Goal: Information Seeking & Learning: Learn about a topic

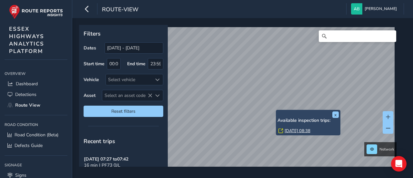
click at [291, 130] on link "[DATE] 08:38" at bounding box center [298, 131] width 26 height 6
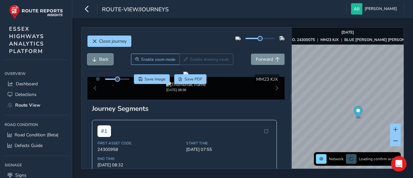
click at [103, 58] on span "Back" at bounding box center [103, 59] width 9 height 6
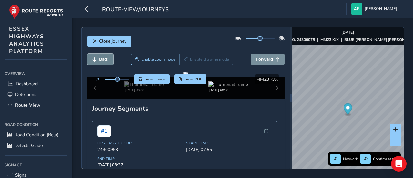
click at [103, 58] on span "Back" at bounding box center [103, 59] width 9 height 6
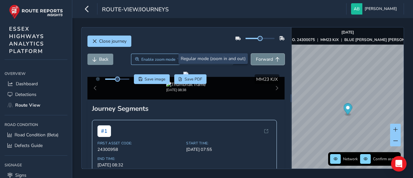
click at [267, 60] on span "Forward" at bounding box center [264, 59] width 17 height 6
click at [268, 60] on button "Forward" at bounding box center [268, 59] width 34 height 11
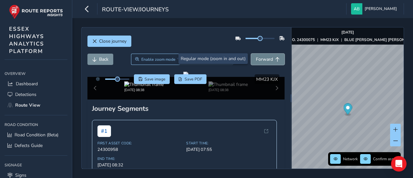
click at [268, 60] on button "Forward" at bounding box center [268, 59] width 34 height 11
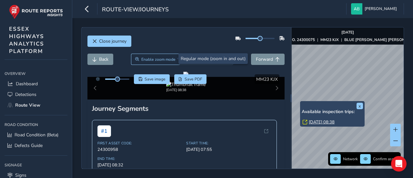
click at [316, 122] on link "Wed, 17 Sep, 08:38" at bounding box center [322, 122] width 26 height 6
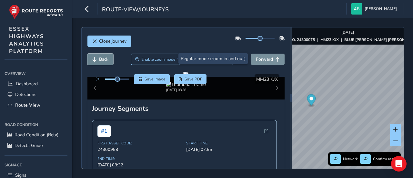
click at [99, 57] on span "Back" at bounding box center [103, 59] width 9 height 6
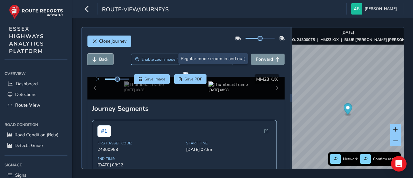
click at [100, 57] on span "Back" at bounding box center [103, 59] width 9 height 6
click at [101, 57] on span "Back" at bounding box center [103, 59] width 9 height 6
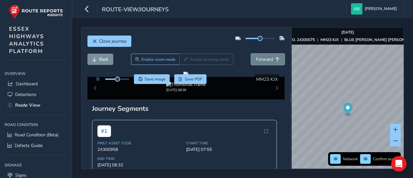
click at [265, 60] on span "Forward" at bounding box center [264, 59] width 17 height 6
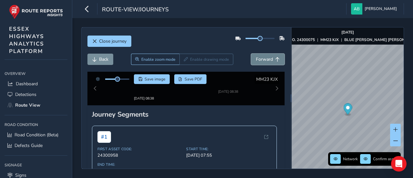
click at [265, 60] on span "Forward" at bounding box center [264, 59] width 17 height 6
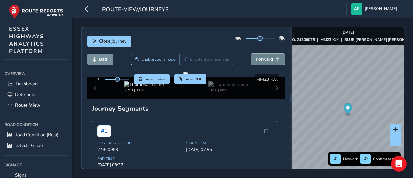
click at [265, 60] on span "Forward" at bounding box center [264, 59] width 17 height 6
click at [266, 60] on span "Forward" at bounding box center [264, 59] width 17 height 6
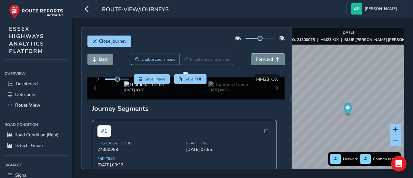
click at [266, 60] on span "Forward" at bounding box center [264, 59] width 17 height 6
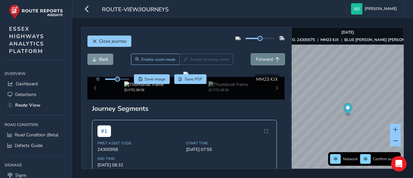
click at [266, 60] on span "Forward" at bounding box center [264, 59] width 17 height 6
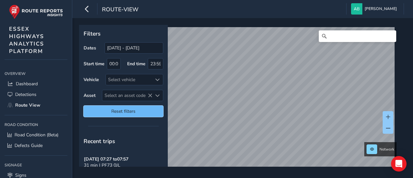
click at [118, 109] on span "Reset filters" at bounding box center [123, 111] width 70 height 6
click at [108, 108] on span "Reset filters" at bounding box center [123, 111] width 70 height 6
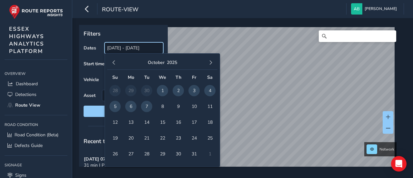
click at [120, 49] on input "[DATE] - [DATE]" at bounding box center [134, 47] width 59 height 11
click at [116, 63] on button "button" at bounding box center [113, 62] width 9 height 9
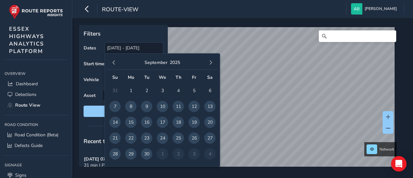
click at [116, 63] on button "button" at bounding box center [113, 62] width 9 height 9
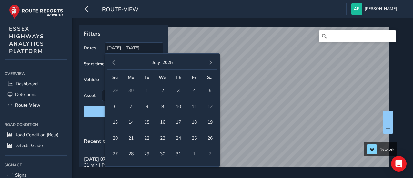
click at [116, 63] on button "button" at bounding box center [113, 62] width 9 height 9
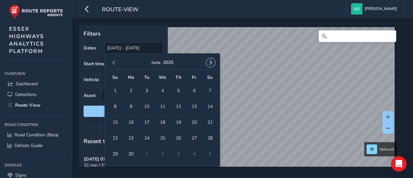
click at [212, 62] on span "button" at bounding box center [210, 62] width 5 height 5
click at [146, 89] on span "1" at bounding box center [146, 90] width 11 height 11
click at [213, 63] on button "button" at bounding box center [210, 62] width 9 height 9
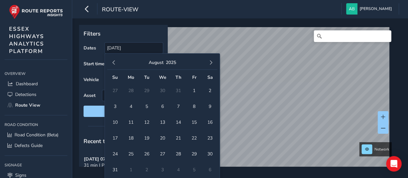
click at [213, 63] on button "button" at bounding box center [210, 62] width 9 height 9
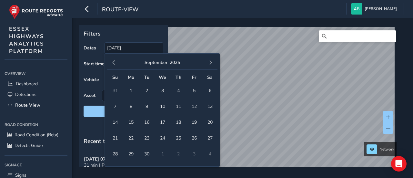
click at [213, 63] on button "button" at bounding box center [210, 62] width 9 height 9
click at [148, 105] on span "7" at bounding box center [146, 106] width 11 height 11
type input "01/07/2025 - 07/10/2025"
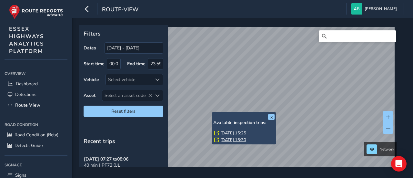
click at [212, 113] on div "x Available inspection trips: Wed, 10 Sep, 15:25 Mon, 8 Sep, 15:30" at bounding box center [244, 128] width 65 height 32
click at [226, 133] on link "Wed, 10 Sep, 15:25" at bounding box center [233, 133] width 26 height 6
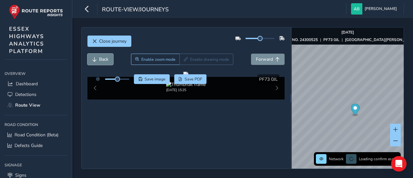
click at [108, 61] on button "Back" at bounding box center [100, 59] width 26 height 11
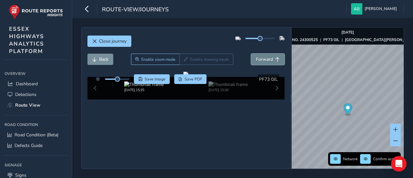
click at [264, 59] on span "Forward" at bounding box center [264, 59] width 17 height 6
click at [266, 59] on span "Forward" at bounding box center [264, 59] width 17 height 6
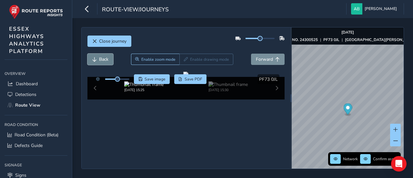
click at [105, 59] on span "Back" at bounding box center [103, 59] width 9 height 6
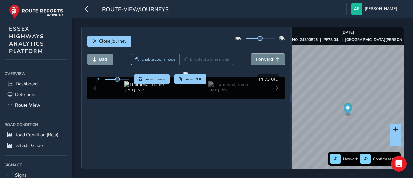
click at [268, 57] on button "Forward" at bounding box center [268, 59] width 34 height 11
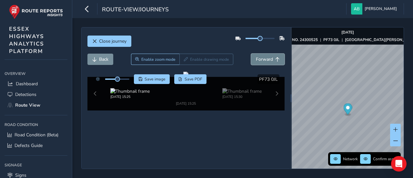
click at [268, 57] on button "Forward" at bounding box center [268, 59] width 34 height 11
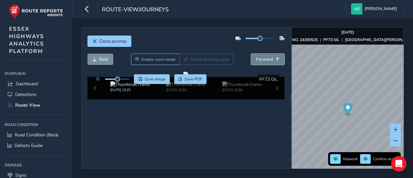
click at [268, 57] on button "Forward" at bounding box center [268, 59] width 34 height 11
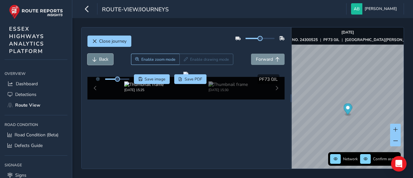
click at [103, 57] on span "Back" at bounding box center [103, 59] width 9 height 6
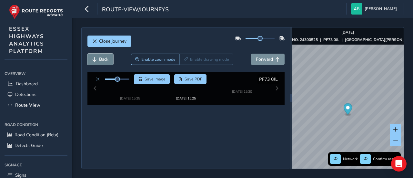
click at [103, 57] on span "Back" at bounding box center [103, 59] width 9 height 6
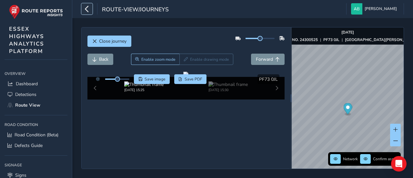
click at [90, 9] on icon "button" at bounding box center [87, 8] width 7 height 11
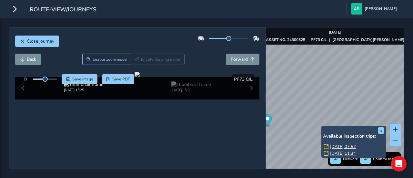
click at [336, 144] on link "Fri, 19 Sep, 07:57" at bounding box center [343, 147] width 26 height 6
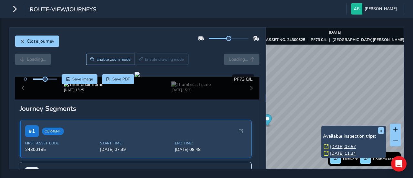
click at [339, 145] on link "Fri, 19 Sep, 07:57" at bounding box center [343, 147] width 26 height 6
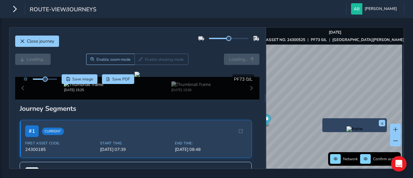
click at [346, 131] on img "Preview frame" at bounding box center [354, 128] width 16 height 5
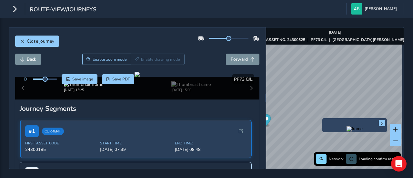
click at [346, 131] on img "Preview frame" at bounding box center [354, 128] width 16 height 5
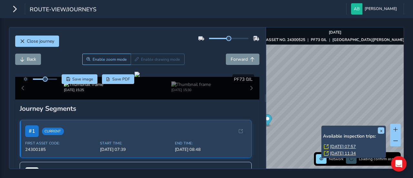
click at [323, 126] on div "x Available inspection trips: Fri, 19 Sep, 07:57 Wed, 17 Sep, 11:34" at bounding box center [353, 141] width 65 height 32
click at [337, 145] on link "Fri, 19 Sep, 07:57" at bounding box center [343, 147] width 26 height 6
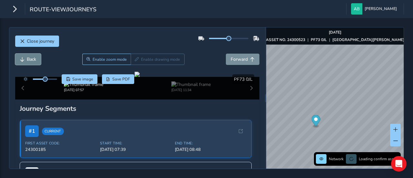
click at [28, 60] on span "Back" at bounding box center [31, 59] width 9 height 6
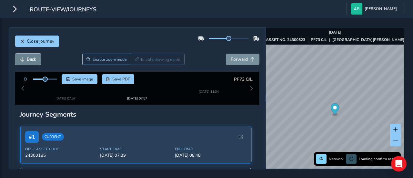
click at [28, 60] on span "Back" at bounding box center [31, 59] width 9 height 6
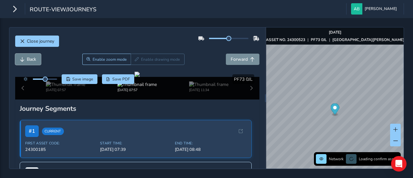
click at [28, 60] on span "Back" at bounding box center [31, 59] width 9 height 6
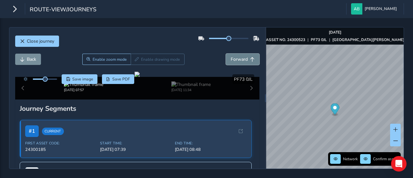
click at [237, 59] on span "Forward" at bounding box center [239, 59] width 17 height 6
click at [34, 60] on span "Back" at bounding box center [31, 59] width 9 height 6
click at [243, 59] on button "Forward" at bounding box center [243, 59] width 34 height 11
click at [34, 59] on span "Back" at bounding box center [31, 59] width 9 height 6
click at [237, 58] on span "Forward" at bounding box center [239, 59] width 17 height 6
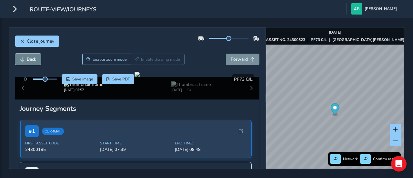
click at [31, 61] on span "Back" at bounding box center [31, 59] width 9 height 6
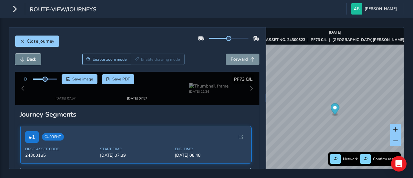
click at [32, 61] on span "Back" at bounding box center [31, 59] width 9 height 6
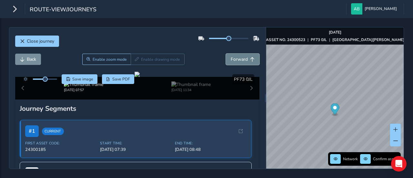
click at [232, 59] on span "Forward" at bounding box center [239, 59] width 17 height 6
click at [241, 58] on span "Forward" at bounding box center [239, 59] width 17 height 6
click at [30, 58] on span "Back" at bounding box center [31, 59] width 9 height 6
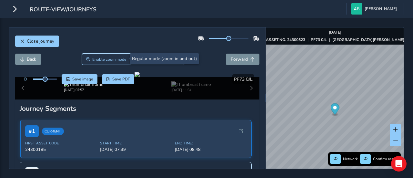
click at [103, 57] on span "Enable zoom mode" at bounding box center [109, 59] width 34 height 5
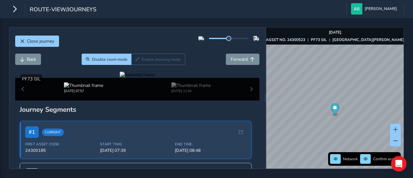
click at [155, 78] on div at bounding box center [137, 75] width 35 height 6
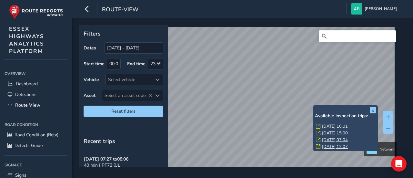
click at [315, 108] on div "x Available inspection trips: Mon, 6 Oct, 16:01 Fri, 3 Oct, 15:00 Fri, 26 Sep, …" at bounding box center [345, 128] width 61 height 43
click at [326, 125] on link "Mon, 6 Oct, 16:01" at bounding box center [335, 126] width 26 height 6
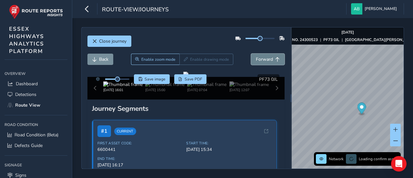
click at [258, 57] on span "Forward" at bounding box center [264, 59] width 17 height 6
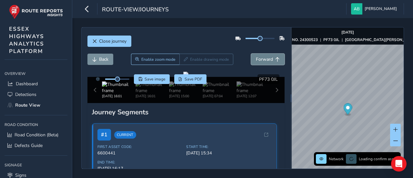
click at [258, 57] on span "Forward" at bounding box center [264, 59] width 17 height 6
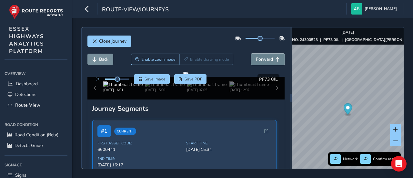
click at [258, 57] on span "Forward" at bounding box center [264, 59] width 17 height 6
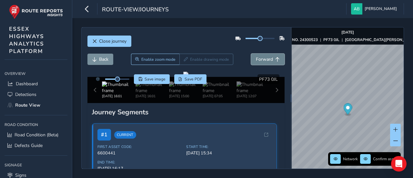
click at [258, 57] on span "Forward" at bounding box center [264, 59] width 17 height 6
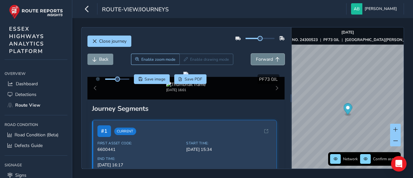
click at [258, 57] on span "Forward" at bounding box center [264, 59] width 17 height 6
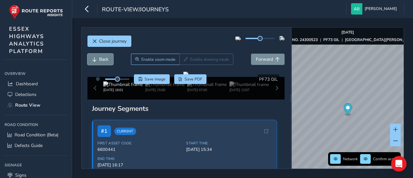
click at [106, 60] on span "Back" at bounding box center [103, 59] width 9 height 6
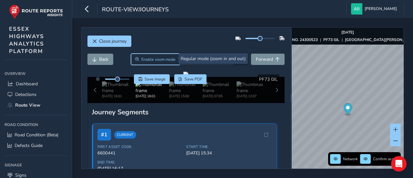
drag, startPoint x: 149, startPoint y: 58, endPoint x: 162, endPoint y: 64, distance: 14.1
click at [149, 58] on span "Enable zoom mode" at bounding box center [158, 59] width 34 height 5
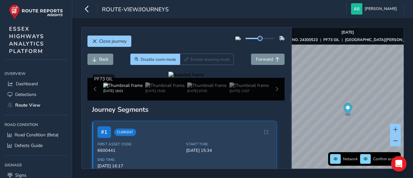
click at [204, 78] on div at bounding box center [185, 75] width 35 height 6
click at [102, 57] on span "Back" at bounding box center [103, 59] width 9 height 6
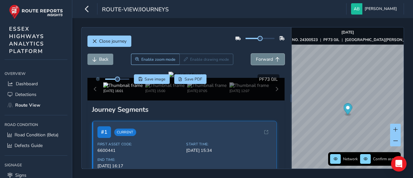
click at [261, 61] on span "Forward" at bounding box center [264, 59] width 17 height 6
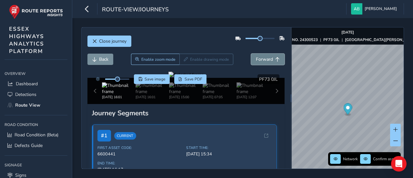
click at [261, 61] on span "Forward" at bounding box center [264, 59] width 17 height 6
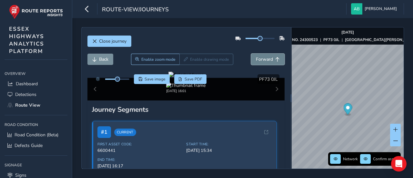
click at [261, 61] on span "Forward" at bounding box center [264, 59] width 17 height 6
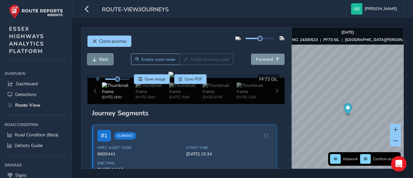
click at [103, 59] on span "Back" at bounding box center [103, 59] width 9 height 6
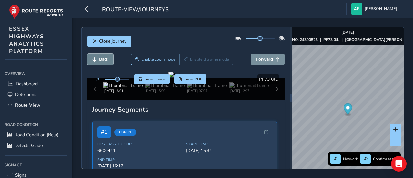
click at [103, 59] on span "Back" at bounding box center [103, 59] width 9 height 6
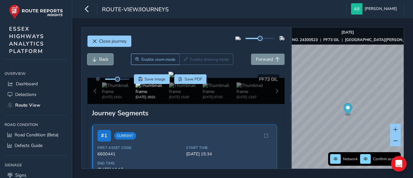
click at [103, 59] on span "Back" at bounding box center [103, 59] width 9 height 6
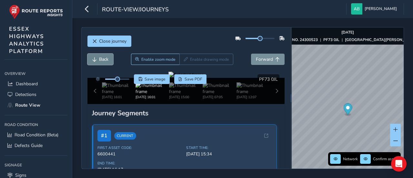
click at [103, 59] on span "Back" at bounding box center [103, 59] width 9 height 6
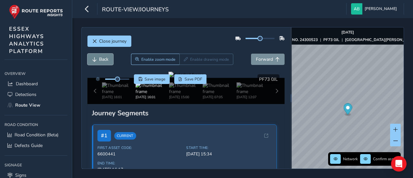
click at [103, 59] on span "Back" at bounding box center [103, 59] width 9 height 6
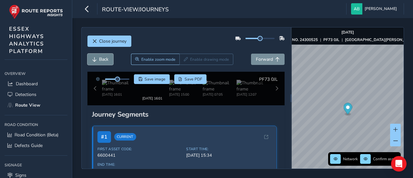
click at [103, 59] on span "Back" at bounding box center [103, 59] width 9 height 6
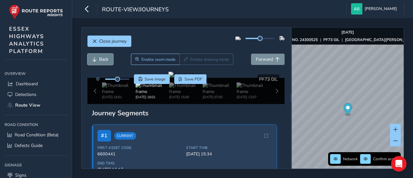
click at [103, 59] on span "Back" at bounding box center [103, 59] width 9 height 6
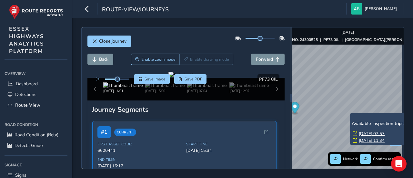
click at [364, 133] on link "Fri, 19 Sep, 07:57" at bounding box center [372, 134] width 26 height 6
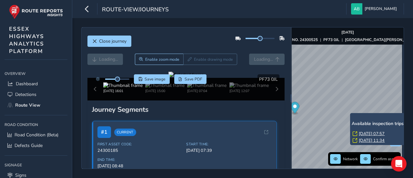
click at [365, 133] on link "Fri, 19 Sep, 07:57" at bounding box center [372, 134] width 26 height 6
click at [368, 134] on link "Fri, 19 Sep, 07:57" at bounding box center [372, 134] width 26 height 6
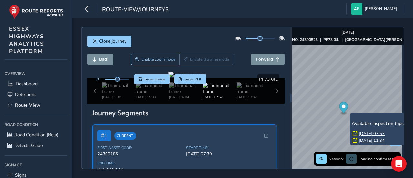
click at [368, 134] on link "Fri, 19 Sep, 07:57" at bounding box center [372, 134] width 26 height 6
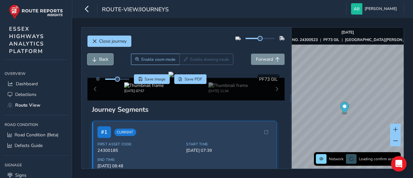
click at [102, 61] on span "Back" at bounding box center [103, 59] width 9 height 6
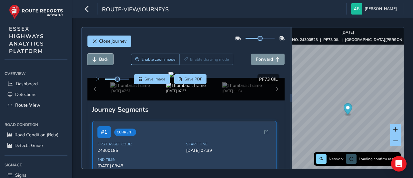
click at [103, 61] on span "Back" at bounding box center [103, 59] width 9 height 6
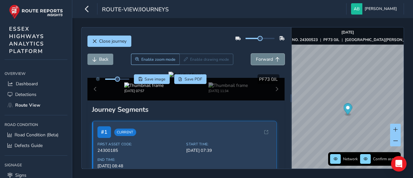
click at [256, 61] on span "Forward" at bounding box center [264, 59] width 17 height 6
click at [103, 62] on button "Back" at bounding box center [100, 59] width 26 height 11
click at [103, 62] on span "Back" at bounding box center [103, 59] width 9 height 6
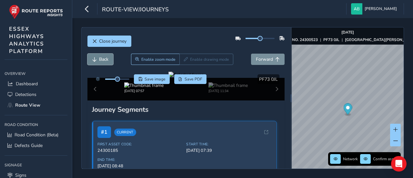
click at [103, 62] on span "Back" at bounding box center [103, 59] width 9 height 6
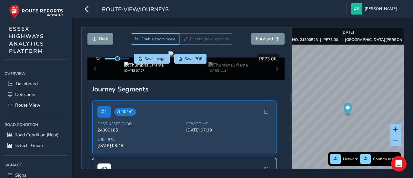
scroll to position [23, 0]
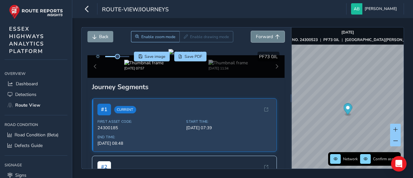
click at [258, 39] on button "Forward" at bounding box center [268, 36] width 34 height 11
click at [96, 38] on span "Back" at bounding box center [94, 37] width 5 height 5
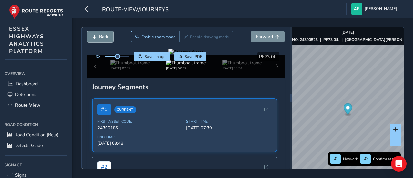
click at [96, 38] on span "Back" at bounding box center [94, 37] width 5 height 5
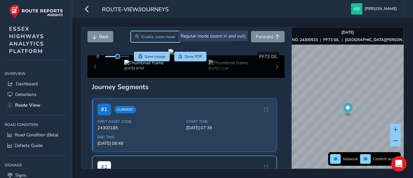
click at [146, 37] on span "Enable zoom mode" at bounding box center [158, 36] width 34 height 5
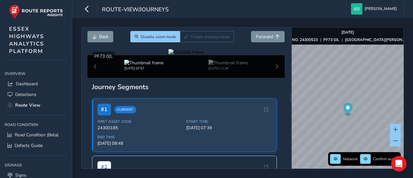
click at [204, 55] on div at bounding box center [185, 52] width 35 height 6
click at [232, 93] on img at bounding box center [80, 139] width 929 height 523
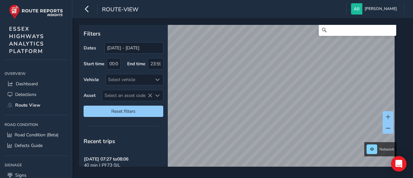
scroll to position [10, 0]
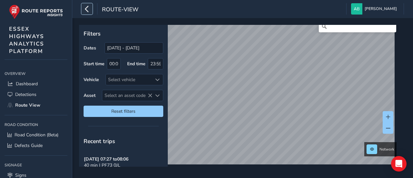
click at [87, 9] on icon "button" at bounding box center [87, 8] width 7 height 11
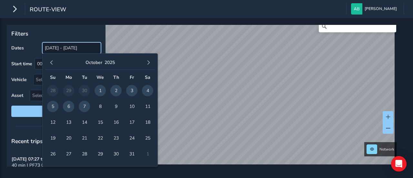
click at [61, 49] on input "[DATE] - [DATE]" at bounding box center [71, 47] width 59 height 11
click at [50, 63] on span "button" at bounding box center [51, 62] width 5 height 5
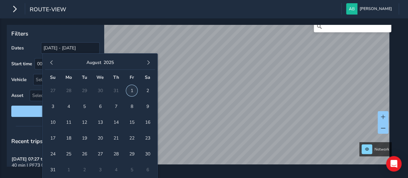
click at [132, 91] on span "1" at bounding box center [131, 90] width 11 height 11
click at [148, 62] on span "button" at bounding box center [148, 62] width 5 height 5
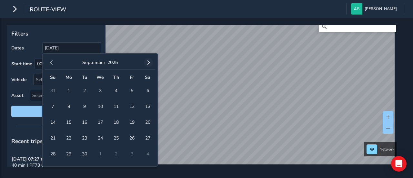
click at [150, 62] on span "button" at bounding box center [148, 62] width 5 height 5
click at [84, 106] on span "7" at bounding box center [84, 106] width 11 height 11
type input "[DATE] - [DATE]"
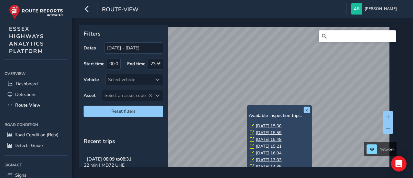
click at [260, 125] on link "[DATE] 15:30" at bounding box center [269, 126] width 26 height 6
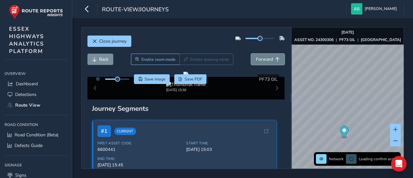
click at [259, 60] on span "Forward" at bounding box center [264, 59] width 17 height 6
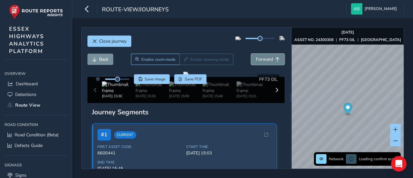
click at [259, 60] on span "Forward" at bounding box center [264, 59] width 17 height 6
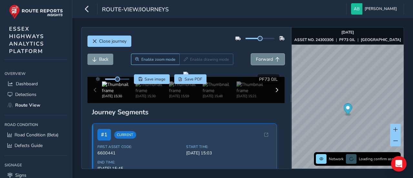
click at [259, 60] on span "Forward" at bounding box center [264, 59] width 17 height 6
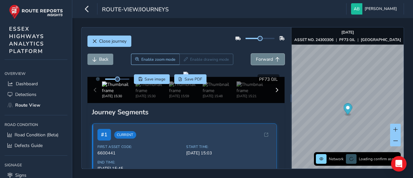
click at [259, 60] on span "Forward" at bounding box center [264, 59] width 17 height 6
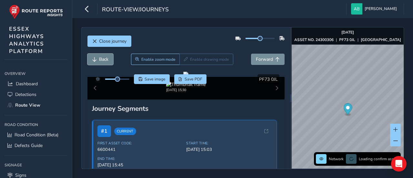
click at [104, 59] on span "Back" at bounding box center [103, 59] width 9 height 6
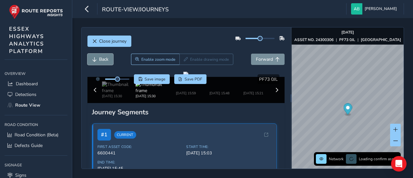
click at [104, 59] on span "Back" at bounding box center [103, 59] width 9 height 6
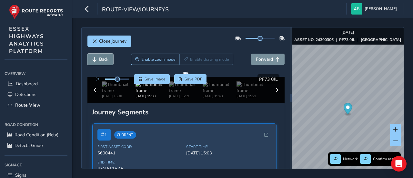
click at [104, 59] on span "Back" at bounding box center [103, 59] width 9 height 6
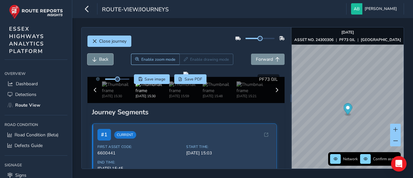
click at [104, 59] on span "Back" at bounding box center [103, 59] width 9 height 6
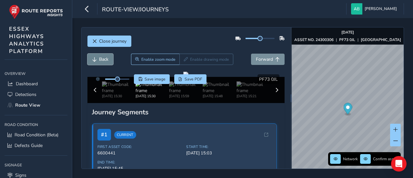
click at [104, 59] on span "Back" at bounding box center [103, 59] width 9 height 6
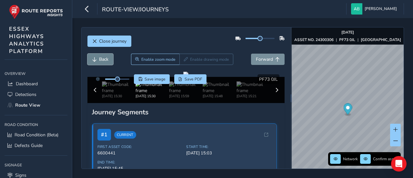
click at [104, 59] on span "Back" at bounding box center [103, 59] width 9 height 6
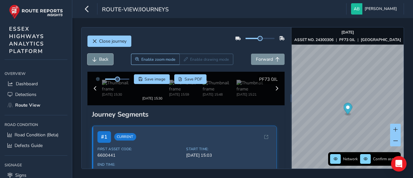
click at [104, 59] on span "Back" at bounding box center [103, 59] width 9 height 6
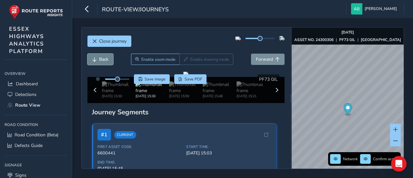
click at [104, 59] on span "Back" at bounding box center [103, 59] width 9 height 6
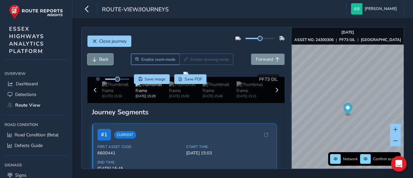
click at [104, 59] on span "Back" at bounding box center [103, 59] width 9 height 6
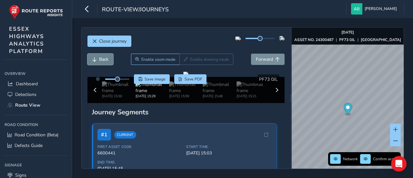
click at [104, 59] on span "Back" at bounding box center [103, 59] width 9 height 6
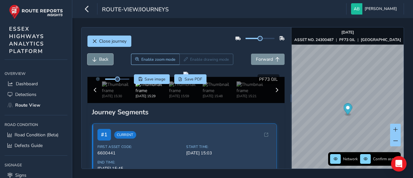
click at [104, 59] on span "Back" at bounding box center [103, 59] width 9 height 6
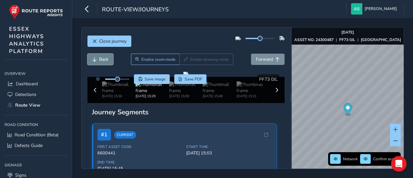
click at [104, 59] on span "Back" at bounding box center [103, 59] width 9 height 6
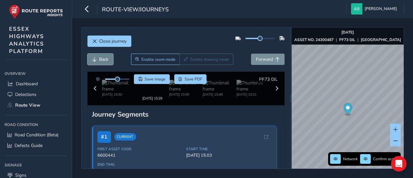
click at [104, 59] on span "Back" at bounding box center [103, 59] width 9 height 6
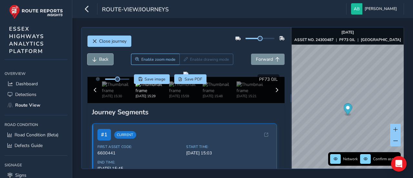
click at [104, 59] on span "Back" at bounding box center [103, 59] width 9 height 6
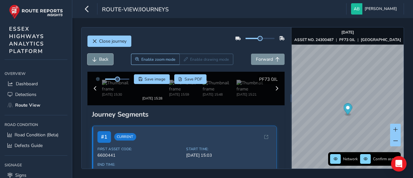
click at [104, 59] on span "Back" at bounding box center [103, 59] width 9 height 6
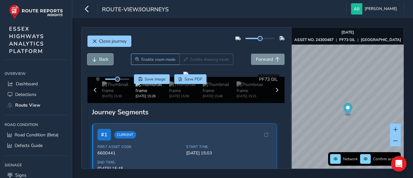
click at [105, 61] on span "Back" at bounding box center [103, 59] width 9 height 6
click at [106, 61] on span "Back" at bounding box center [103, 59] width 9 height 6
click at [106, 62] on span "Back" at bounding box center [103, 59] width 9 height 6
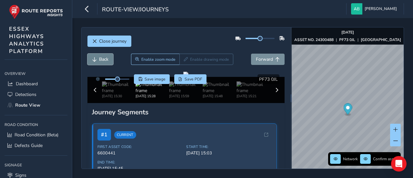
click at [106, 62] on span "Back" at bounding box center [103, 59] width 9 height 6
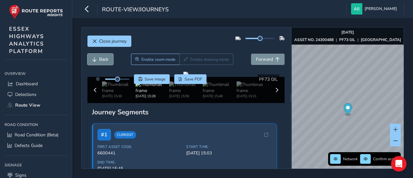
click at [106, 62] on span "Back" at bounding box center [103, 59] width 9 height 6
click at [115, 41] on span "Close journey" at bounding box center [112, 41] width 27 height 6
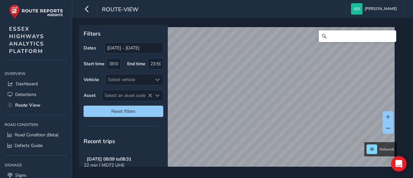
click at [279, 173] on div "Filters Dates 07/09/2025 - 07/10/2025 Start time 00:00 End time 23:59 Vehicle S…" at bounding box center [242, 98] width 341 height 160
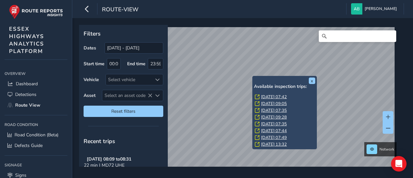
click at [265, 98] on link "Tue, 7 Oct, 07:42" at bounding box center [274, 97] width 26 height 6
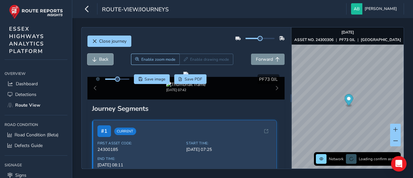
click at [97, 62] on button "Back" at bounding box center [100, 59] width 26 height 11
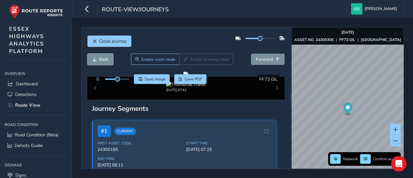
click at [97, 62] on button "Back" at bounding box center [100, 59] width 26 height 11
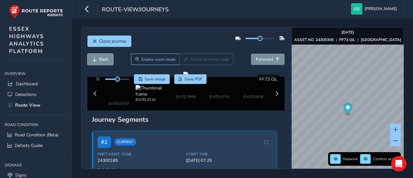
click at [97, 62] on button "Back" at bounding box center [100, 59] width 26 height 11
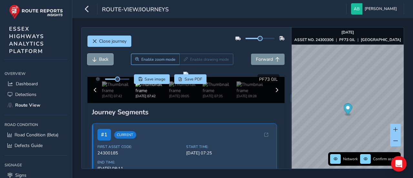
click at [97, 62] on button "Back" at bounding box center [100, 59] width 26 height 11
click at [148, 79] on span "Save image" at bounding box center [155, 78] width 21 height 5
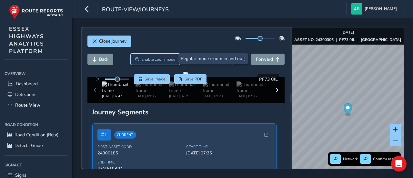
click at [149, 58] on span "Enable zoom mode" at bounding box center [158, 59] width 34 height 5
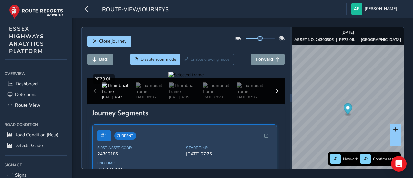
click at [168, 78] on div at bounding box center [185, 75] width 35 height 6
click at [106, 60] on span "Back" at bounding box center [103, 59] width 9 height 6
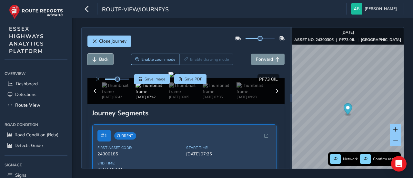
click at [106, 60] on span "Back" at bounding box center [103, 59] width 9 height 6
click at [261, 58] on span "Forward" at bounding box center [264, 59] width 17 height 6
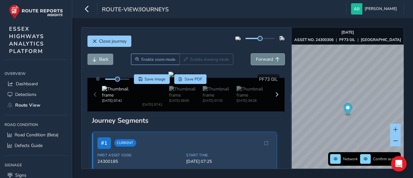
click at [261, 58] on span "Forward" at bounding box center [264, 59] width 17 height 6
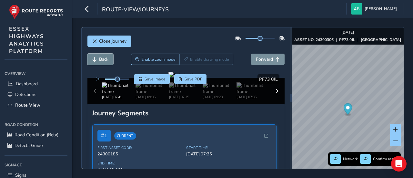
click at [101, 61] on span "Back" at bounding box center [103, 59] width 9 height 6
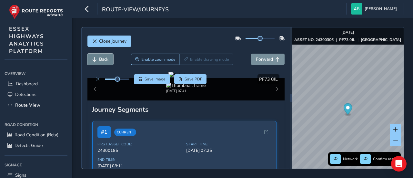
click at [101, 61] on span "Back" at bounding box center [103, 59] width 9 height 6
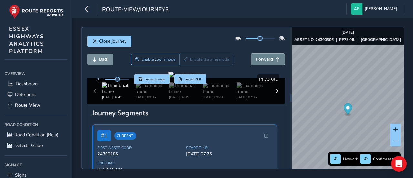
click at [265, 57] on span "Forward" at bounding box center [264, 59] width 17 height 6
click at [104, 60] on span "Back" at bounding box center [103, 59] width 9 height 6
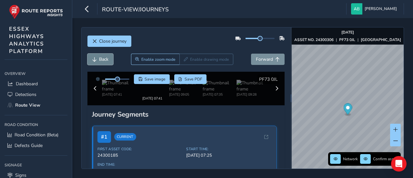
click at [104, 60] on span "Back" at bounding box center [103, 59] width 9 height 6
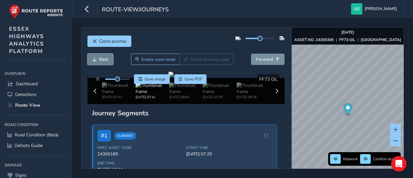
click at [104, 60] on span "Back" at bounding box center [103, 59] width 9 height 6
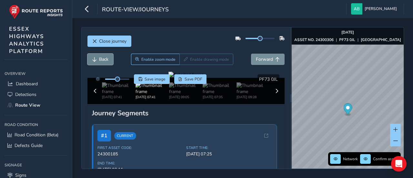
click at [104, 60] on span "Back" at bounding box center [103, 59] width 9 height 6
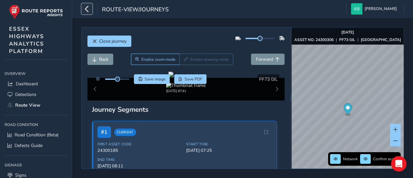
click at [87, 8] on icon "button" at bounding box center [87, 8] width 7 height 11
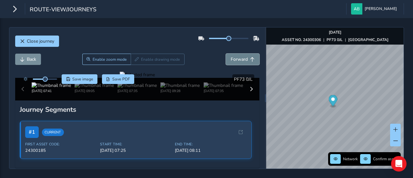
click at [240, 58] on span "Forward" at bounding box center [239, 59] width 17 height 6
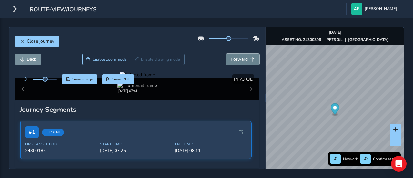
click at [240, 58] on span "Forward" at bounding box center [239, 59] width 17 height 6
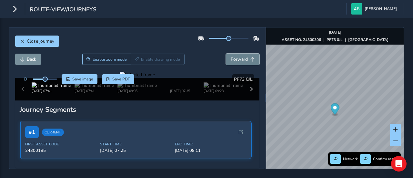
click at [240, 58] on span "Forward" at bounding box center [239, 59] width 17 height 6
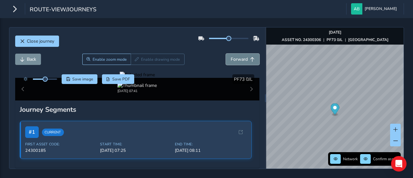
click at [240, 58] on span "Forward" at bounding box center [239, 59] width 17 height 6
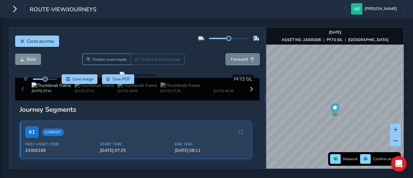
click at [240, 58] on span "Forward" at bounding box center [239, 59] width 17 height 6
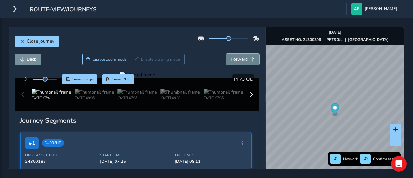
click at [240, 58] on span "Forward" at bounding box center [239, 59] width 17 height 6
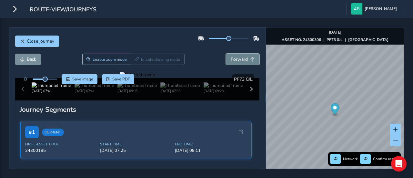
click at [240, 58] on span "Forward" at bounding box center [239, 59] width 17 height 6
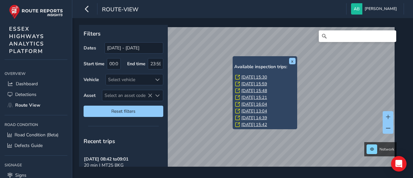
click at [248, 77] on link "[DATE] 15:30" at bounding box center [254, 77] width 26 height 6
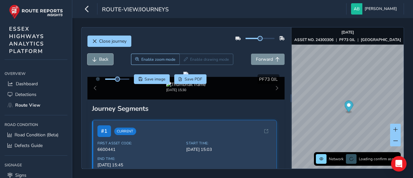
click at [100, 57] on span "Back" at bounding box center [103, 59] width 9 height 6
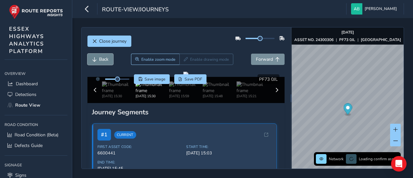
click at [100, 57] on span "Back" at bounding box center [103, 59] width 9 height 6
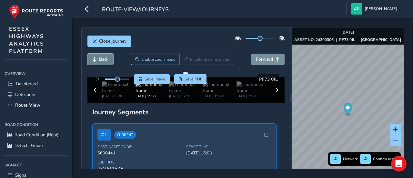
click at [100, 57] on span "Back" at bounding box center [103, 59] width 9 height 6
click at [258, 61] on span "Forward" at bounding box center [264, 59] width 17 height 6
click at [259, 60] on span "Forward" at bounding box center [264, 59] width 17 height 6
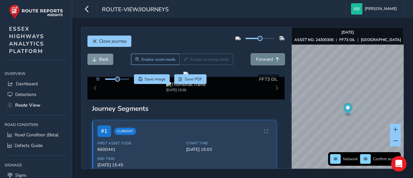
click at [260, 60] on span "Forward" at bounding box center [264, 59] width 17 height 6
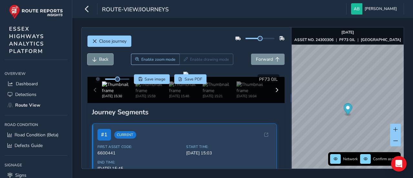
click at [109, 60] on button "Back" at bounding box center [100, 59] width 26 height 11
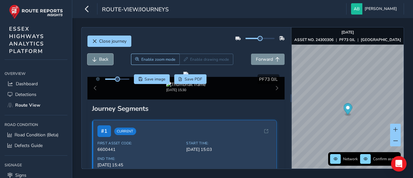
click at [109, 60] on button "Back" at bounding box center [100, 59] width 26 height 11
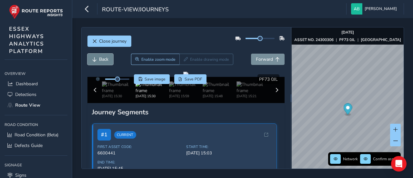
click at [109, 60] on button "Back" at bounding box center [100, 59] width 26 height 11
click at [267, 60] on span "Forward" at bounding box center [264, 59] width 17 height 6
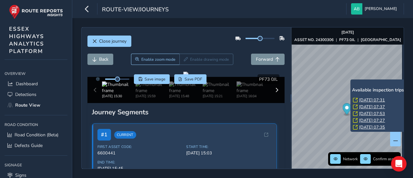
click at [370, 101] on link "[DATE] 07:31" at bounding box center [372, 100] width 26 height 6
click at [370, 99] on link "[DATE] 07:31" at bounding box center [372, 100] width 26 height 6
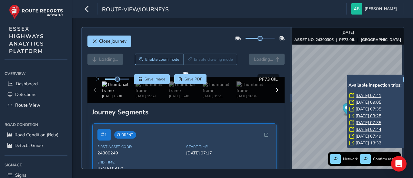
click at [362, 94] on link "[DATE] 07:41" at bounding box center [369, 96] width 26 height 6
click at [363, 95] on link "[DATE] 07:41" at bounding box center [369, 96] width 26 height 6
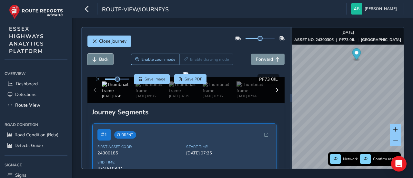
click at [103, 58] on span "Back" at bounding box center [103, 59] width 9 height 6
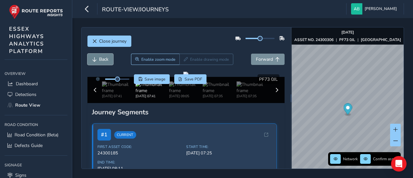
click at [103, 58] on span "Back" at bounding box center [103, 59] width 9 height 6
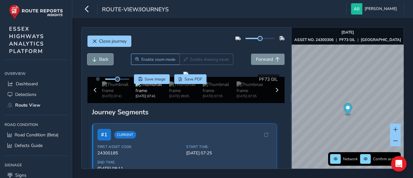
click at [103, 58] on span "Back" at bounding box center [103, 59] width 9 height 6
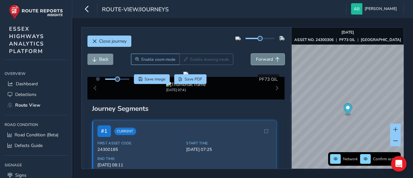
click at [261, 58] on span "Forward" at bounding box center [264, 59] width 17 height 6
click at [261, 59] on span "Forward" at bounding box center [264, 59] width 17 height 6
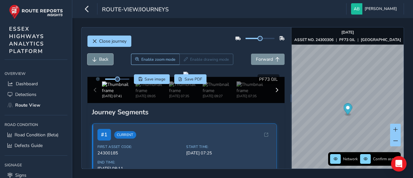
click at [106, 60] on span "Back" at bounding box center [103, 59] width 9 height 6
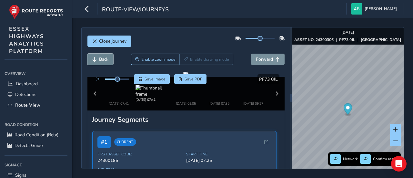
click at [106, 60] on span "Back" at bounding box center [103, 59] width 9 height 6
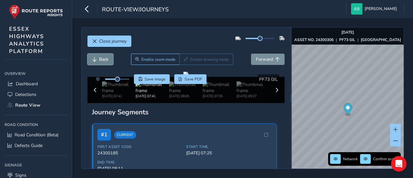
click at [106, 60] on span "Back" at bounding box center [103, 59] width 9 height 6
click at [260, 60] on span "Forward" at bounding box center [264, 59] width 17 height 6
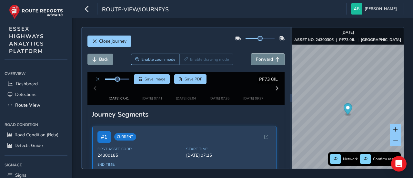
click at [260, 60] on span "Forward" at bounding box center [264, 59] width 17 height 6
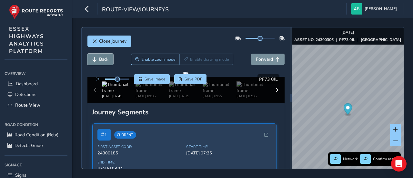
click at [95, 60] on span "Back" at bounding box center [94, 59] width 5 height 5
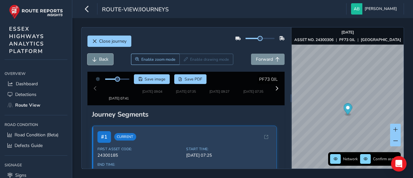
click at [95, 60] on span "Back" at bounding box center [94, 59] width 5 height 5
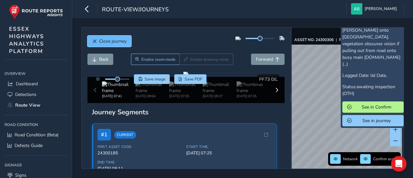
click at [115, 43] on span "Close journey" at bounding box center [112, 41] width 27 height 6
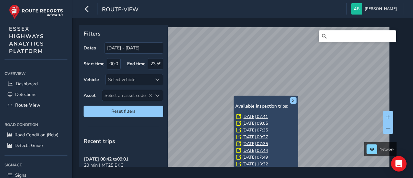
click at [251, 122] on link "Fri, 3 Oct, 09:05" at bounding box center [255, 123] width 26 height 6
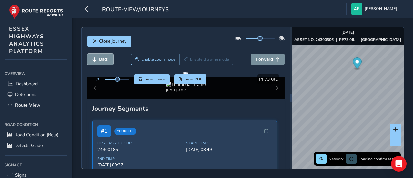
click at [105, 61] on span "Back" at bounding box center [103, 59] width 9 height 6
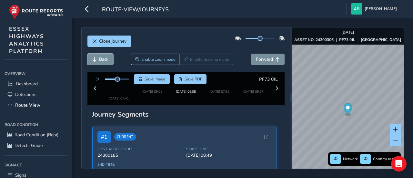
click at [105, 61] on span "Back" at bounding box center [103, 59] width 9 height 6
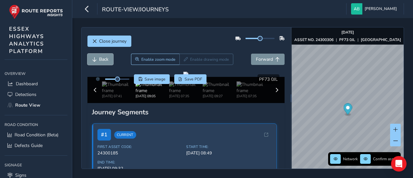
click at [105, 61] on span "Back" at bounding box center [103, 59] width 9 height 6
click at [258, 61] on span "Forward" at bounding box center [264, 59] width 17 height 6
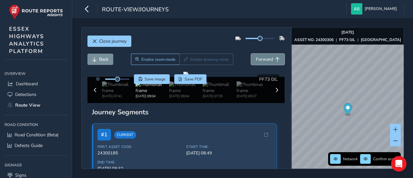
click at [258, 61] on span "Forward" at bounding box center [264, 59] width 17 height 6
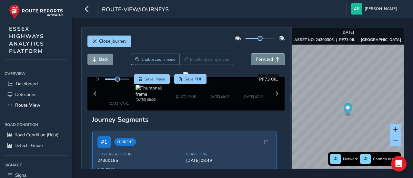
click at [258, 61] on span "Forward" at bounding box center [264, 59] width 17 height 6
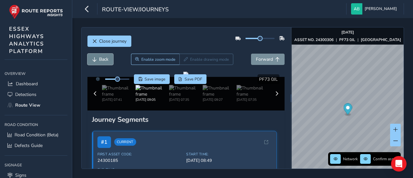
click at [100, 56] on span "Back" at bounding box center [103, 59] width 9 height 6
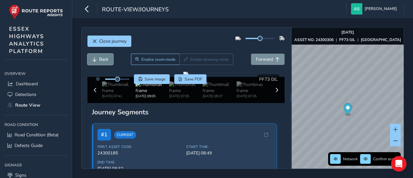
click at [100, 56] on span "Back" at bounding box center [103, 59] width 9 height 6
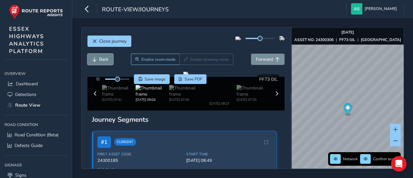
click at [100, 56] on span "Back" at bounding box center [103, 59] width 9 height 6
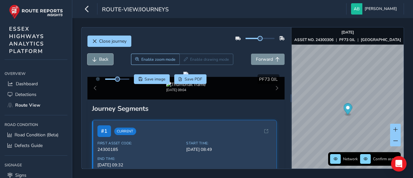
click at [100, 56] on span "Back" at bounding box center [103, 59] width 9 height 6
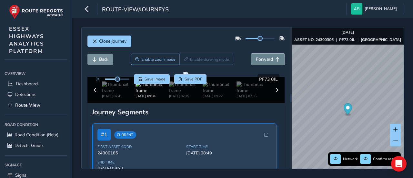
click at [261, 58] on span "Forward" at bounding box center [264, 59] width 17 height 6
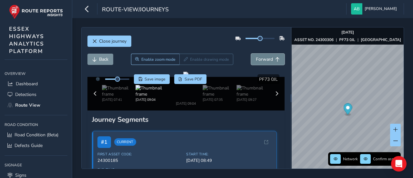
click at [261, 58] on span "Forward" at bounding box center [264, 59] width 17 height 6
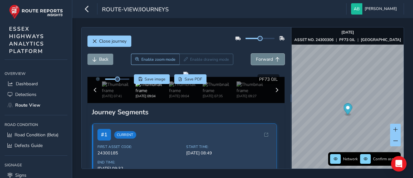
click at [261, 58] on span "Forward" at bounding box center [264, 59] width 17 height 6
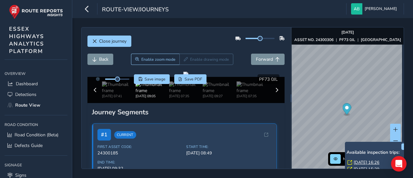
click at [346, 143] on div "x Available inspection trips: Fri, 12 Sep, 16:26 Thu, 11 Sep, 15:29" at bounding box center [377, 158] width 65 height 32
click at [365, 163] on link "Fri, 12 Sep, 16:26" at bounding box center [363, 162] width 26 height 6
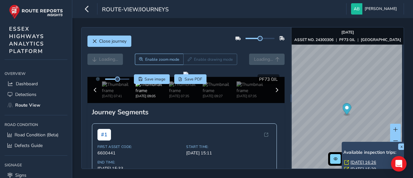
click at [366, 161] on link "Fri, 12 Sep, 16:26" at bounding box center [363, 162] width 26 height 6
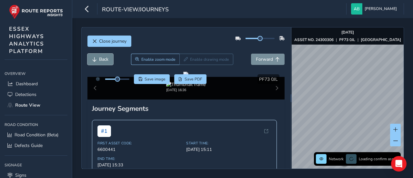
click at [97, 57] on button "Back" at bounding box center [100, 59] width 26 height 11
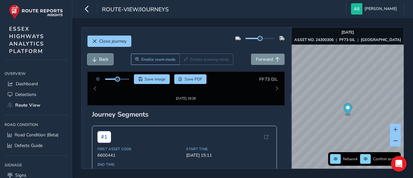
click at [97, 57] on button "Back" at bounding box center [100, 59] width 26 height 11
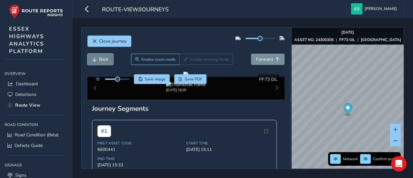
click at [97, 57] on button "Back" at bounding box center [100, 59] width 26 height 11
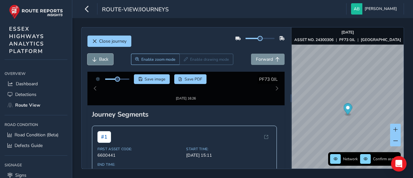
click at [97, 57] on button "Back" at bounding box center [100, 59] width 26 height 11
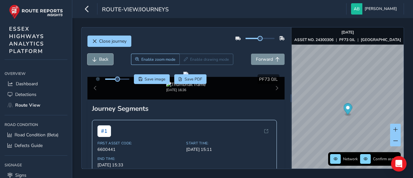
click at [97, 57] on button "Back" at bounding box center [100, 59] width 26 height 11
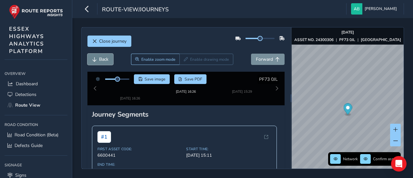
click at [97, 57] on button "Back" at bounding box center [100, 59] width 26 height 11
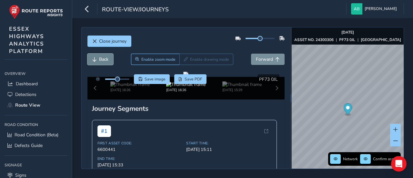
click at [97, 57] on button "Back" at bounding box center [100, 59] width 26 height 11
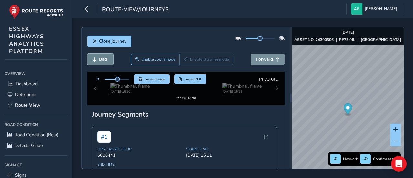
click at [97, 57] on button "Back" at bounding box center [100, 59] width 26 height 11
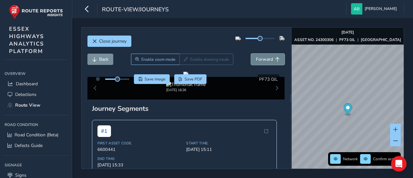
click at [264, 59] on span "Forward" at bounding box center [264, 59] width 17 height 6
click at [267, 58] on span "Forward" at bounding box center [264, 59] width 17 height 6
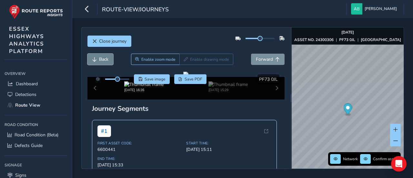
click at [101, 59] on span "Back" at bounding box center [103, 59] width 9 height 6
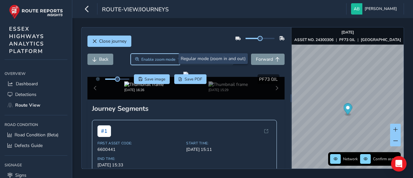
click at [157, 57] on span "Enable zoom mode" at bounding box center [158, 59] width 34 height 5
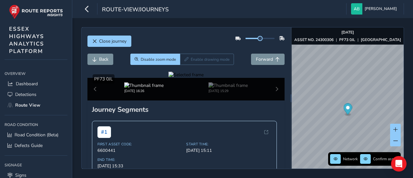
click at [204, 78] on div at bounding box center [185, 75] width 35 height 6
click at [116, 39] on span "Close journey" at bounding box center [112, 41] width 27 height 6
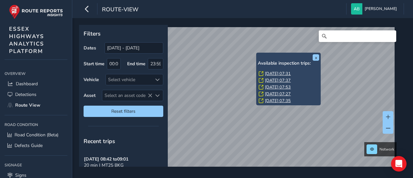
click at [268, 74] on link "Fri, 12 Sep, 07:31" at bounding box center [278, 74] width 26 height 6
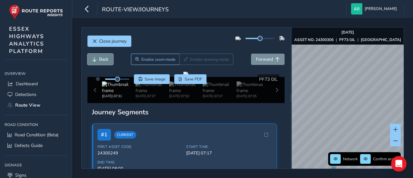
click at [104, 58] on span "Back" at bounding box center [103, 59] width 9 height 6
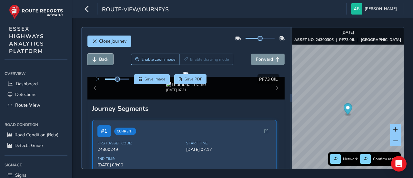
click at [104, 58] on span "Back" at bounding box center [103, 59] width 9 height 6
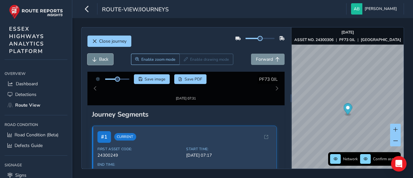
click at [104, 58] on span "Back" at bounding box center [103, 59] width 9 height 6
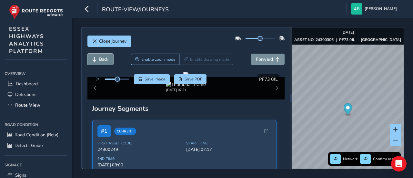
click at [104, 58] on span "Back" at bounding box center [103, 59] width 9 height 6
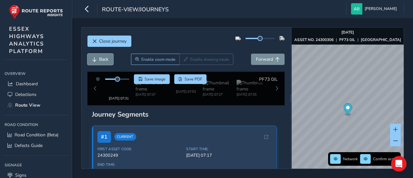
click at [104, 58] on span "Back" at bounding box center [103, 59] width 9 height 6
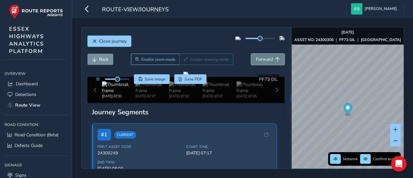
click at [263, 59] on span "Forward" at bounding box center [264, 59] width 17 height 6
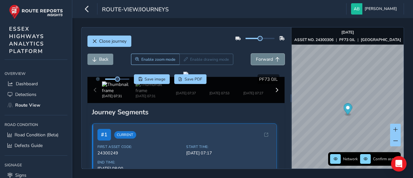
click at [263, 59] on span "Forward" at bounding box center [264, 59] width 17 height 6
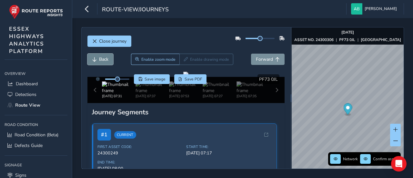
click at [104, 58] on span "Back" at bounding box center [103, 59] width 9 height 6
click at [260, 58] on span "Forward" at bounding box center [264, 59] width 17 height 6
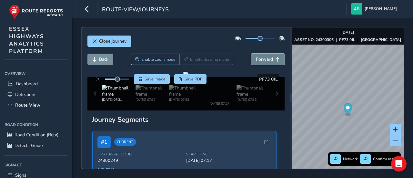
click at [260, 58] on span "Forward" at bounding box center [264, 59] width 17 height 6
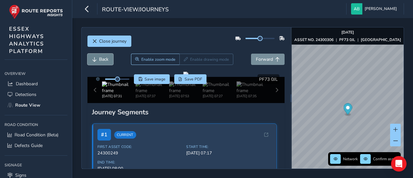
click at [103, 61] on span "Back" at bounding box center [103, 59] width 9 height 6
click at [258, 61] on span "Forward" at bounding box center [264, 59] width 17 height 6
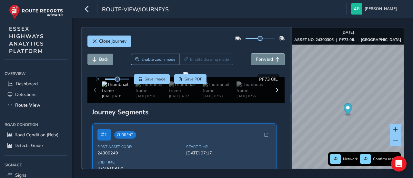
click at [258, 61] on span "Forward" at bounding box center [264, 59] width 17 height 6
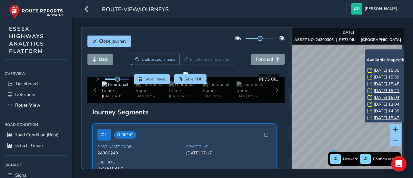
click at [380, 70] on link "Wed, 1 Oct, 15:30" at bounding box center [387, 70] width 26 height 6
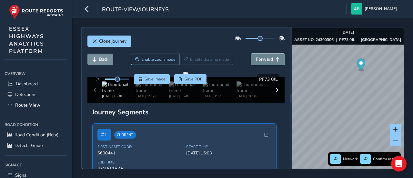
click at [263, 58] on span "Forward" at bounding box center [264, 59] width 17 height 6
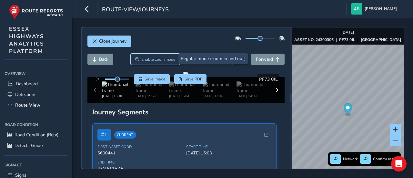
click at [154, 59] on span "Enable zoom mode" at bounding box center [158, 59] width 34 height 5
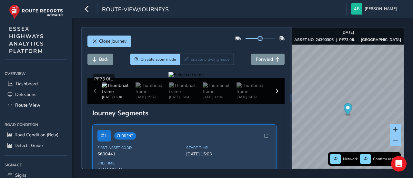
click at [204, 78] on div at bounding box center [185, 75] width 35 height 6
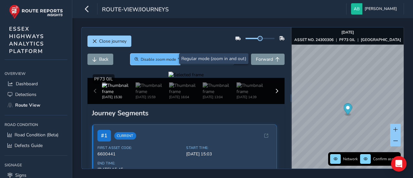
click at [148, 60] on span "Disable zoom mode" at bounding box center [158, 59] width 35 height 5
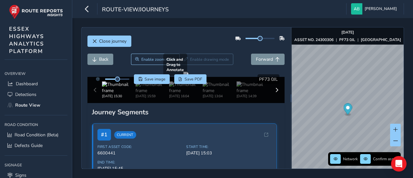
click at [188, 77] on div at bounding box center [185, 74] width 5 height 5
click at [265, 56] on span "Forward" at bounding box center [264, 59] width 17 height 6
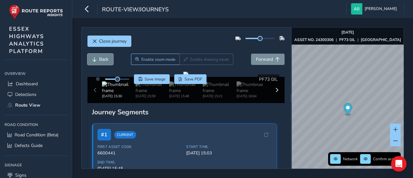
click at [102, 58] on span "Back" at bounding box center [103, 59] width 9 height 6
click at [267, 59] on span "Forward" at bounding box center [264, 59] width 17 height 6
click at [102, 58] on span "Back" at bounding box center [103, 59] width 9 height 6
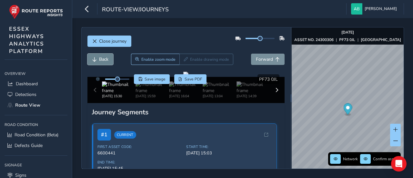
click at [102, 58] on span "Back" at bounding box center [103, 59] width 9 height 6
click at [261, 59] on span "Forward" at bounding box center [264, 59] width 17 height 6
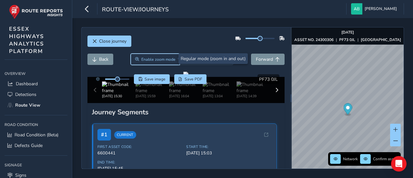
click at [150, 58] on span "Enable zoom mode" at bounding box center [158, 59] width 34 height 5
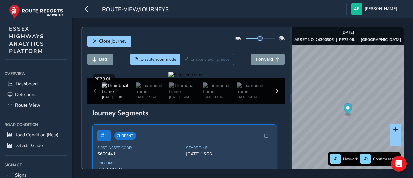
click at [204, 78] on div at bounding box center [185, 75] width 35 height 6
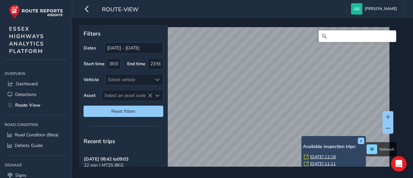
click at [301, 137] on div "x Available inspection trips: [DATE] 12:18 [DATE] 11:11 [DATE] 13:22 [DATE] 11:…" at bounding box center [333, 172] width 65 height 73
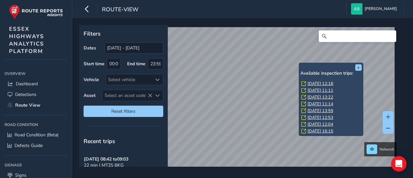
click at [318, 82] on link "[DATE] 12:18" at bounding box center [320, 84] width 26 height 6
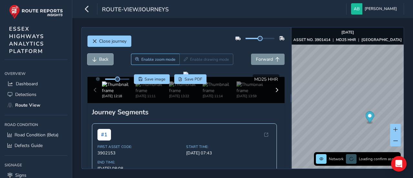
click at [106, 60] on span "Back" at bounding box center [103, 59] width 9 height 6
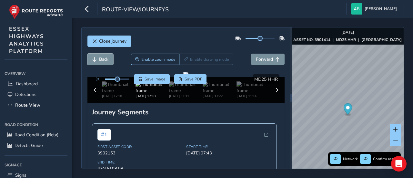
click at [106, 60] on span "Back" at bounding box center [103, 59] width 9 height 6
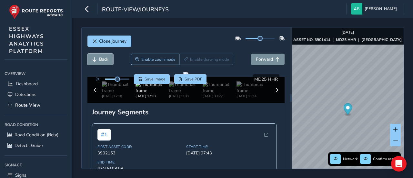
click at [106, 60] on span "Back" at bounding box center [103, 59] width 9 height 6
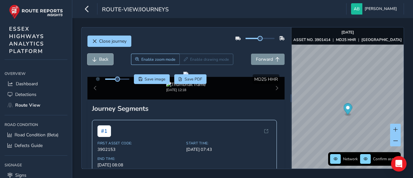
click at [106, 60] on span "Back" at bounding box center [103, 59] width 9 height 6
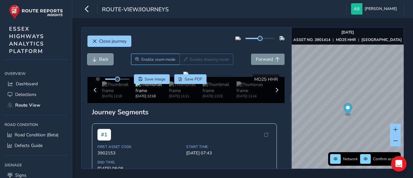
click at [106, 60] on span "Back" at bounding box center [103, 59] width 9 height 6
click at [262, 57] on span "Forward" at bounding box center [264, 59] width 17 height 6
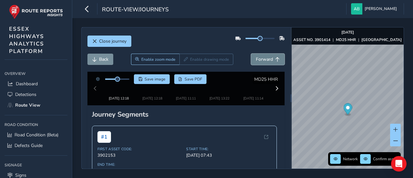
click at [262, 57] on span "Forward" at bounding box center [264, 59] width 17 height 6
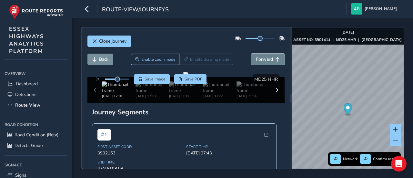
click at [262, 57] on span "Forward" at bounding box center [264, 59] width 17 height 6
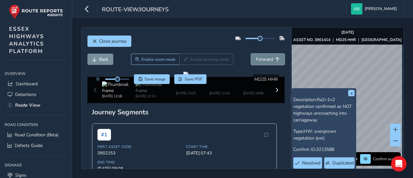
click at [258, 57] on span "Forward" at bounding box center [264, 59] width 17 height 6
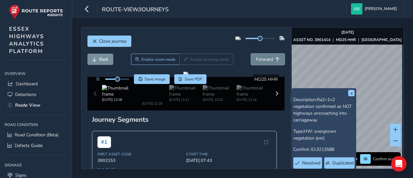
click at [258, 57] on span "Forward" at bounding box center [264, 59] width 17 height 6
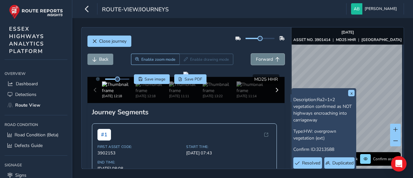
click at [258, 57] on span "Forward" at bounding box center [264, 59] width 17 height 6
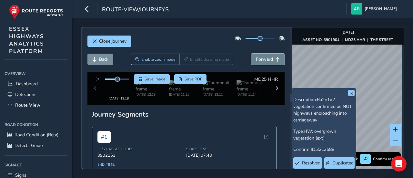
click at [258, 57] on span "Forward" at bounding box center [264, 59] width 17 height 6
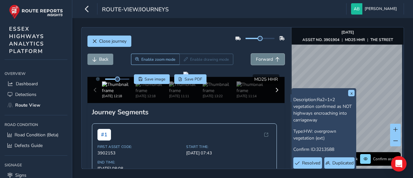
click at [258, 57] on span "Forward" at bounding box center [264, 59] width 17 height 6
click at [351, 93] on button "x" at bounding box center [351, 93] width 6 height 6
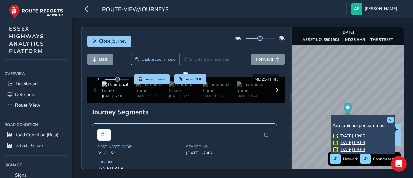
click at [331, 117] on div "x Available inspection trips: Mon, 15 Sep, 10:00 Thu, 11 Sep, 09:09 Wed, 10 Sep…" at bounding box center [363, 134] width 65 height 39
click at [346, 135] on link "Mon, 15 Sep, 10:00" at bounding box center [352, 136] width 26 height 6
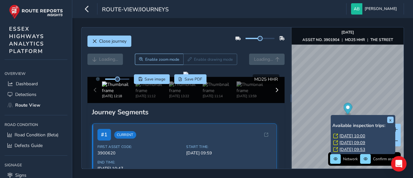
click at [346, 135] on link "Mon, 15 Sep, 10:00" at bounding box center [352, 136] width 26 height 6
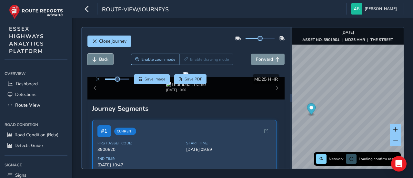
click at [96, 59] on span "Back" at bounding box center [94, 59] width 5 height 5
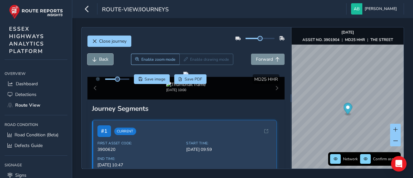
click at [96, 59] on span "Back" at bounding box center [94, 59] width 5 height 5
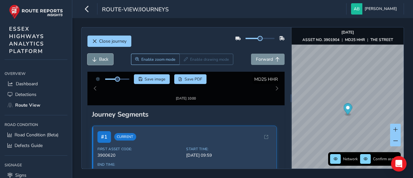
click at [98, 58] on button "Back" at bounding box center [100, 59] width 26 height 11
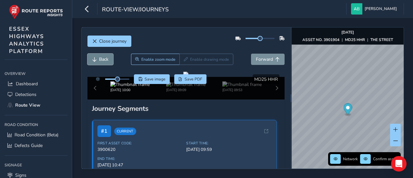
click at [106, 59] on span "Back" at bounding box center [103, 59] width 9 height 6
click at [261, 60] on span "Forward" at bounding box center [264, 59] width 17 height 6
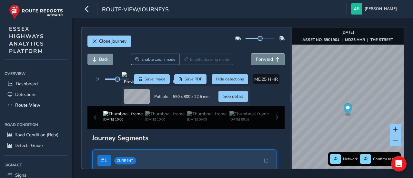
click at [261, 60] on span "Forward" at bounding box center [264, 59] width 17 height 6
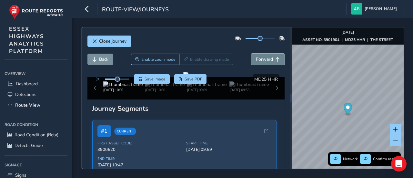
click at [261, 60] on span "Forward" at bounding box center [264, 59] width 17 height 6
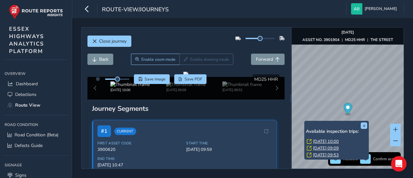
click at [320, 140] on link "Mon, 15 Sep, 10:00" at bounding box center [326, 141] width 26 height 6
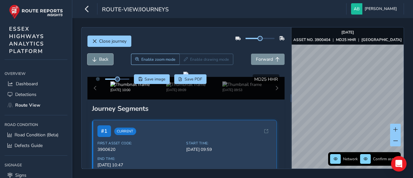
click at [101, 61] on span "Back" at bounding box center [103, 59] width 9 height 6
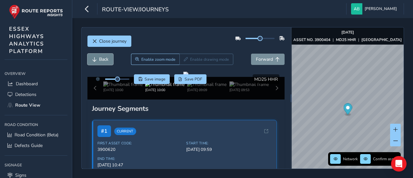
click at [101, 61] on span "Back" at bounding box center [103, 59] width 9 height 6
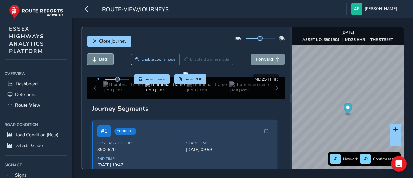
click at [101, 61] on span "Back" at bounding box center [103, 59] width 9 height 6
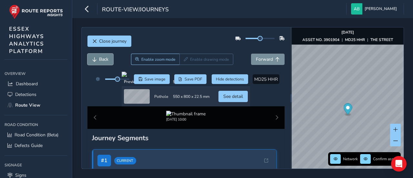
click at [101, 61] on span "Back" at bounding box center [103, 59] width 9 height 6
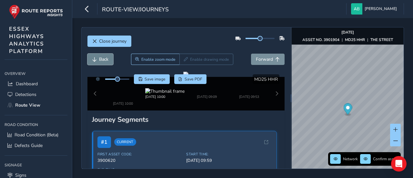
click at [101, 61] on span "Back" at bounding box center [103, 59] width 9 height 6
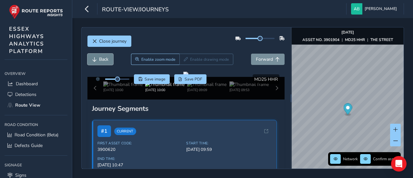
click at [101, 61] on span "Back" at bounding box center [103, 59] width 9 height 6
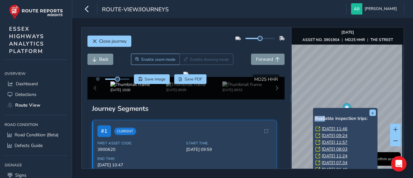
click at [326, 108] on div "x Available inspection trips: Fri, 3 Oct, 11:46 Fri, 3 Oct, 09:24 Thu, 2 Oct, 1…" at bounding box center [345, 144] width 65 height 73
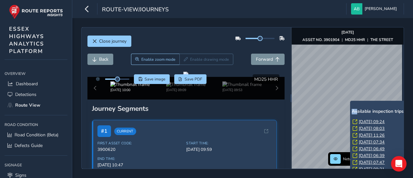
drag, startPoint x: 355, startPoint y: 109, endPoint x: 359, endPoint y: 117, distance: 8.5
click at [359, 116] on div "x Available inspection trips: Fri, 3 Oct, 09:24 Thu, 2 Oct, 08:03 Wed, 1 Oct, 1…" at bounding box center [382, 137] width 65 height 73
click at [362, 121] on link "Fri, 3 Oct, 09:24" at bounding box center [372, 122] width 26 height 6
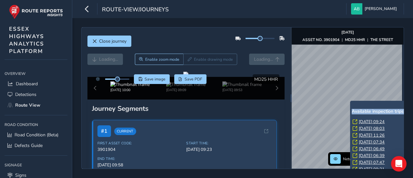
click at [362, 121] on link "Fri, 3 Oct, 09:24" at bounding box center [372, 122] width 26 height 6
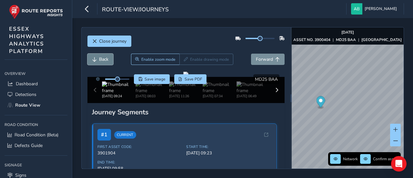
click at [94, 57] on span "Back" at bounding box center [94, 59] width 5 height 5
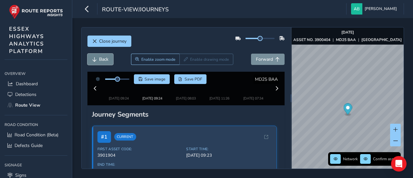
click at [95, 57] on span "Back" at bounding box center [94, 59] width 5 height 5
click at [97, 58] on button "Back" at bounding box center [100, 59] width 26 height 11
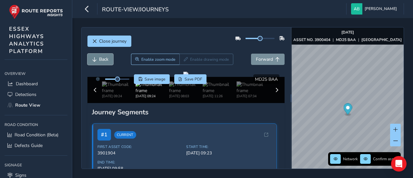
click at [97, 58] on button "Back" at bounding box center [100, 59] width 26 height 11
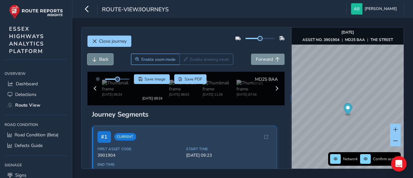
click at [97, 58] on button "Back" at bounding box center [100, 59] width 26 height 11
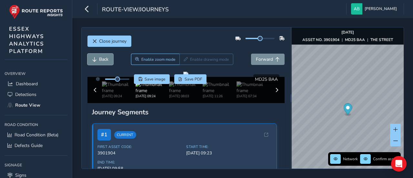
click at [97, 58] on button "Back" at bounding box center [100, 59] width 26 height 11
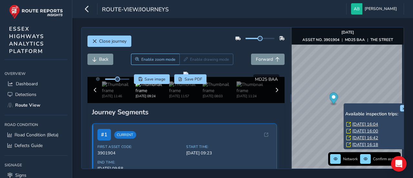
click at [344, 105] on div "x Available inspection trips: Mon, 15 Sep, 16:04 Thu, 11 Sep, 16:00 Wed, 10 Sep…" at bounding box center [376, 126] width 65 height 46
click at [363, 122] on link "Mon, 15 Sep, 16:04" at bounding box center [365, 124] width 26 height 6
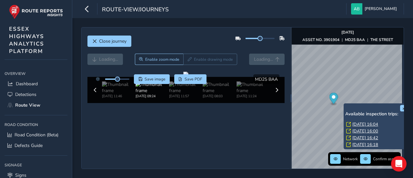
click at [364, 125] on link "Mon, 15 Sep, 16:04" at bounding box center [365, 124] width 26 height 6
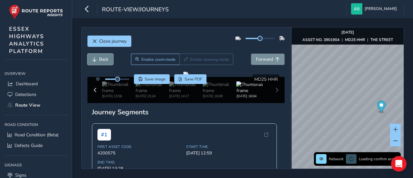
click at [101, 58] on span "Back" at bounding box center [103, 59] width 9 height 6
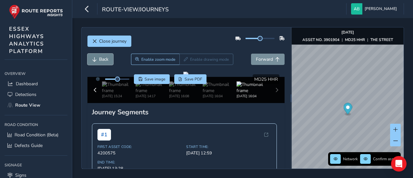
click at [101, 58] on span "Back" at bounding box center [103, 59] width 9 height 6
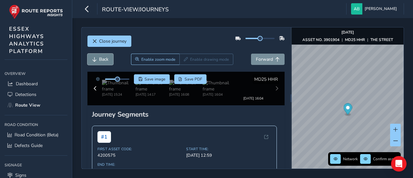
click at [101, 58] on span "Back" at bounding box center [103, 59] width 9 height 6
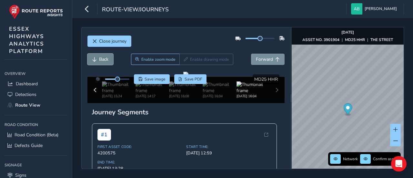
click at [101, 58] on span "Back" at bounding box center [103, 59] width 9 height 6
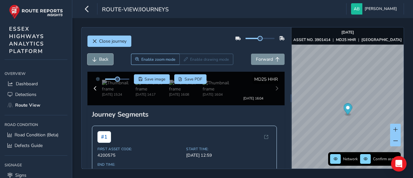
click at [101, 58] on span "Back" at bounding box center [103, 59] width 9 height 6
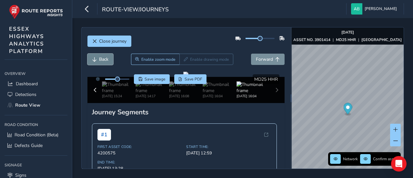
click at [101, 58] on span "Back" at bounding box center [103, 59] width 9 height 6
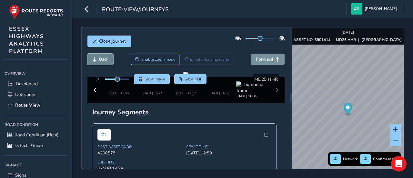
click at [101, 58] on span "Back" at bounding box center [103, 59] width 9 height 6
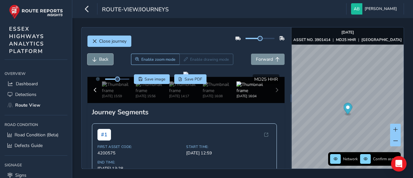
click at [101, 58] on span "Back" at bounding box center [103, 59] width 9 height 6
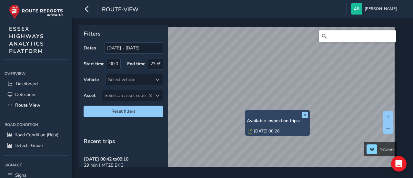
click at [260, 130] on link "[DATE] 08:26" at bounding box center [267, 131] width 26 height 6
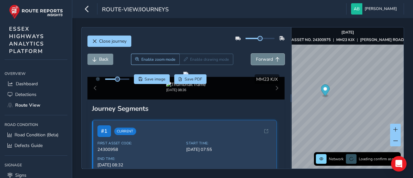
click at [256, 60] on span "Forward" at bounding box center [264, 59] width 17 height 6
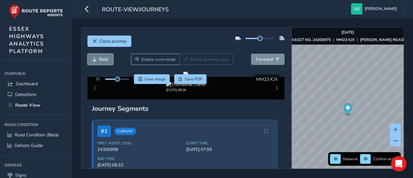
click at [105, 61] on span "Back" at bounding box center [103, 59] width 9 height 6
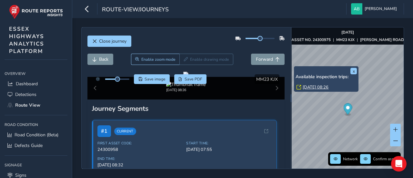
click at [308, 87] on link "[DATE] 08:26" at bounding box center [316, 87] width 26 height 6
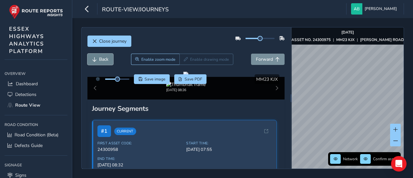
click at [104, 56] on span "Back" at bounding box center [103, 59] width 9 height 6
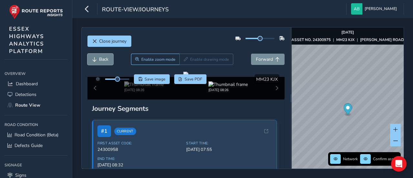
click at [103, 56] on span "Back" at bounding box center [103, 59] width 9 height 6
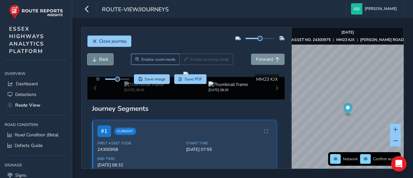
click at [103, 56] on span "Back" at bounding box center [103, 59] width 9 height 6
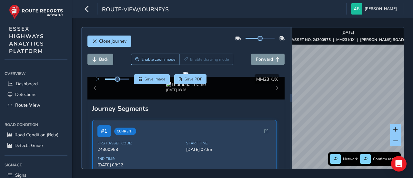
click at [279, 66] on div "Close journey Back Enable zoom mode Enable drawing mode Forward Click and Drag …" at bounding box center [242, 98] width 323 height 142
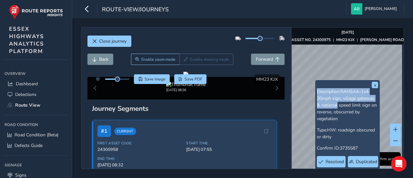
click at [339, 108] on div "x Description: RANSA4=1x4 30mph sign, village gateway & national speed limit si…" at bounding box center [347, 131] width 65 height 102
click at [376, 85] on button "x" at bounding box center [375, 85] width 6 height 6
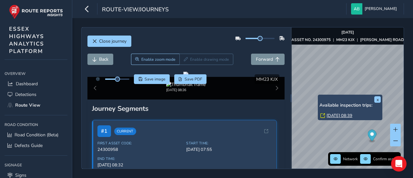
click at [330, 116] on link "[DATE] 08:39" at bounding box center [339, 116] width 26 height 6
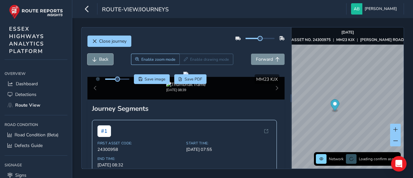
click at [101, 58] on span "Back" at bounding box center [103, 59] width 9 height 6
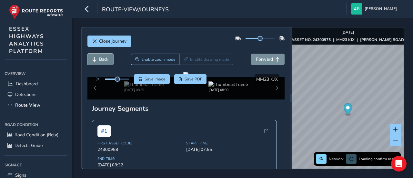
click at [101, 58] on span "Back" at bounding box center [103, 59] width 9 height 6
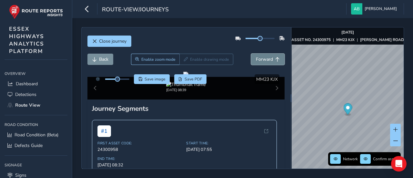
click at [266, 60] on span "Forward" at bounding box center [264, 59] width 17 height 6
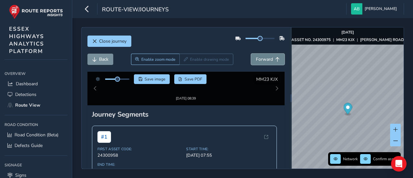
click at [266, 60] on span "Forward" at bounding box center [264, 59] width 17 height 6
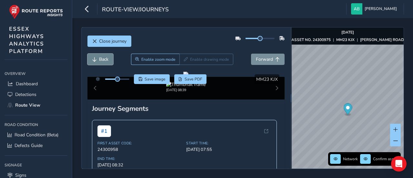
click at [100, 58] on span "Back" at bounding box center [103, 59] width 9 height 6
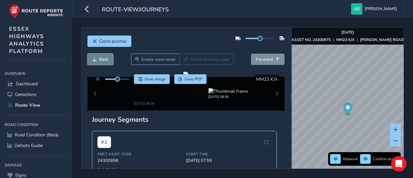
click at [100, 58] on span "Back" at bounding box center [103, 59] width 9 height 6
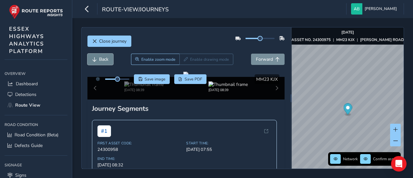
click at [100, 58] on span "Back" at bounding box center [103, 59] width 9 height 6
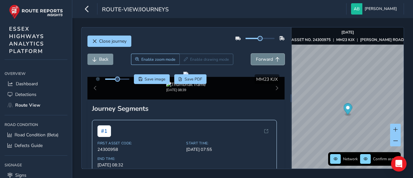
click at [261, 56] on span "Forward" at bounding box center [264, 59] width 17 height 6
click at [260, 56] on span "Forward" at bounding box center [264, 59] width 17 height 6
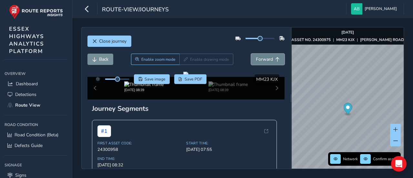
click at [260, 56] on span "Forward" at bounding box center [264, 59] width 17 height 6
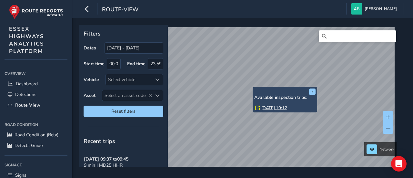
click at [266, 107] on link "[DATE] 10:12" at bounding box center [274, 108] width 26 height 6
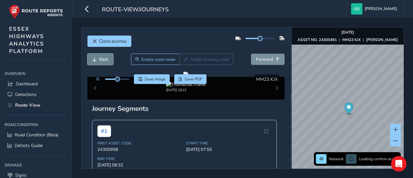
click at [107, 58] on span "Back" at bounding box center [103, 59] width 9 height 6
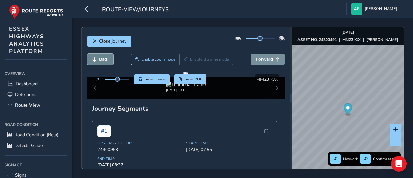
click at [107, 58] on span "Back" at bounding box center [103, 59] width 9 height 6
click at [267, 59] on span "Forward" at bounding box center [264, 59] width 17 height 6
click at [101, 58] on span "Back" at bounding box center [103, 59] width 9 height 6
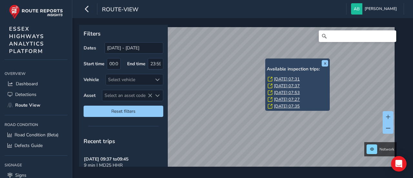
click at [277, 78] on link "Fri, 12 Sep, 07:31" at bounding box center [287, 79] width 26 height 6
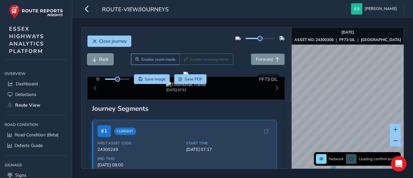
click at [103, 59] on span "Back" at bounding box center [103, 59] width 9 height 6
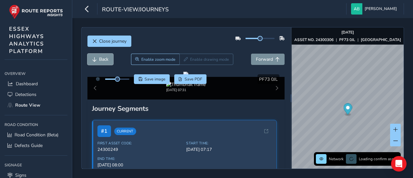
click at [103, 59] on span "Back" at bounding box center [103, 59] width 9 height 6
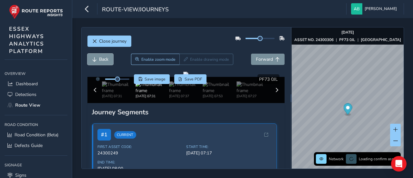
click at [103, 59] on span "Back" at bounding box center [103, 59] width 9 height 6
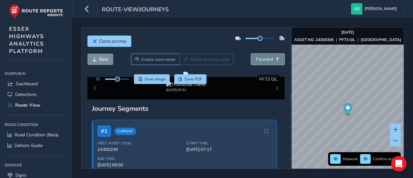
click at [265, 58] on span "Forward" at bounding box center [264, 59] width 17 height 6
click at [106, 60] on span "Back" at bounding box center [103, 59] width 9 height 6
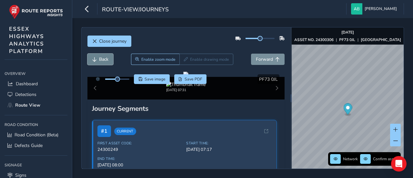
click at [106, 60] on span "Back" at bounding box center [103, 59] width 9 height 6
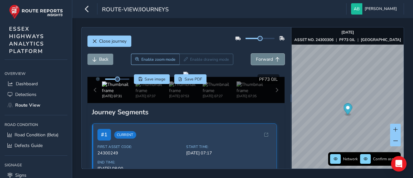
click at [259, 59] on span "Forward" at bounding box center [264, 59] width 17 height 6
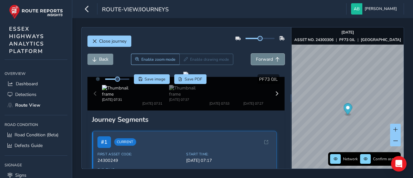
click at [259, 59] on span "Forward" at bounding box center [264, 59] width 17 height 6
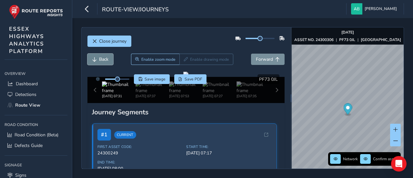
click at [100, 62] on button "Back" at bounding box center [100, 59] width 26 height 11
click at [115, 40] on span "Close journey" at bounding box center [112, 41] width 27 height 6
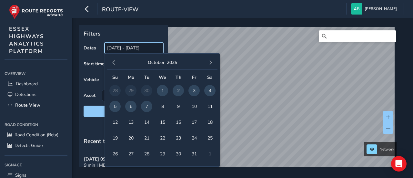
click at [120, 45] on input "[DATE] - [DATE]" at bounding box center [134, 47] width 59 height 11
click at [114, 63] on span "button" at bounding box center [114, 62] width 5 height 5
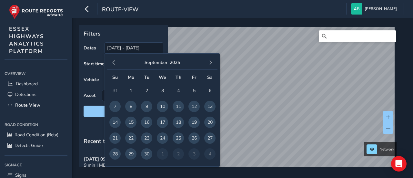
click at [114, 63] on span "button" at bounding box center [114, 62] width 5 height 5
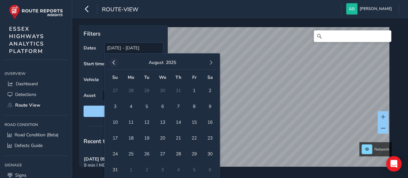
click at [115, 63] on span "button" at bounding box center [114, 62] width 5 height 5
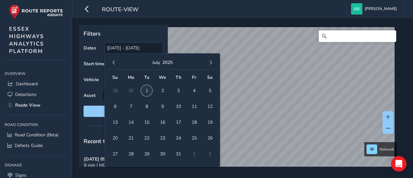
click at [146, 89] on span "1" at bounding box center [146, 90] width 11 height 11
click at [213, 63] on button "button" at bounding box center [210, 62] width 9 height 9
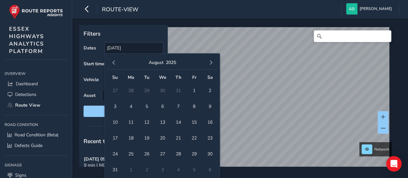
click at [213, 63] on button "button" at bounding box center [210, 62] width 9 height 9
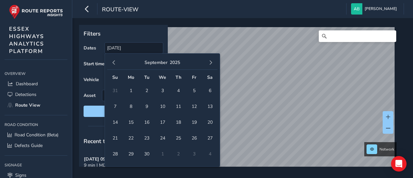
click at [213, 63] on button "button" at bounding box center [210, 62] width 9 height 9
click at [149, 105] on span "7" at bounding box center [146, 106] width 11 height 11
type input "01/07/2025 - 07/10/2025"
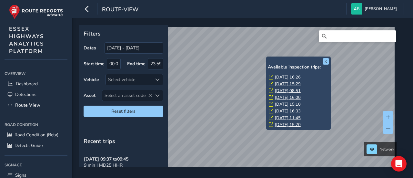
click at [293, 124] on link "Mon, 4 Aug, 15:20" at bounding box center [288, 125] width 26 height 6
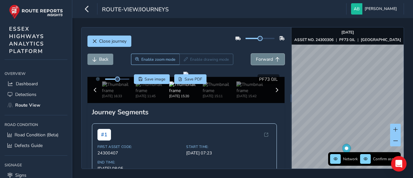
click at [263, 59] on span "Forward" at bounding box center [264, 59] width 17 height 6
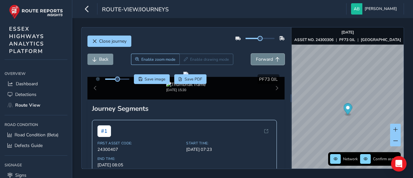
click at [263, 59] on span "Forward" at bounding box center [264, 59] width 17 height 6
click at [105, 58] on span "Back" at bounding box center [103, 59] width 9 height 6
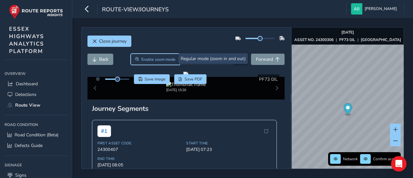
click at [137, 59] on button "Enable zoom mode" at bounding box center [155, 59] width 49 height 11
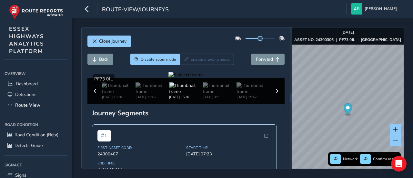
click at [204, 78] on div at bounding box center [185, 75] width 35 height 6
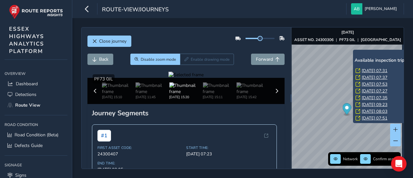
click at [367, 69] on link "Fri, 12 Sep, 07:31" at bounding box center [375, 71] width 26 height 6
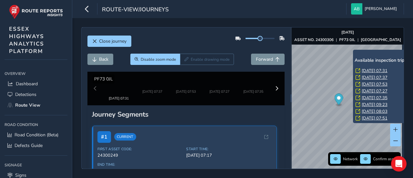
click at [367, 70] on link "Fri, 12 Sep, 07:31" at bounding box center [375, 71] width 26 height 6
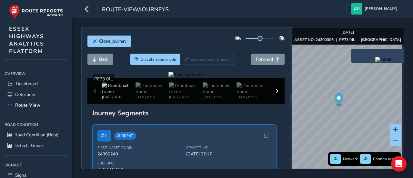
click at [375, 62] on img "Preview frame" at bounding box center [383, 59] width 16 height 5
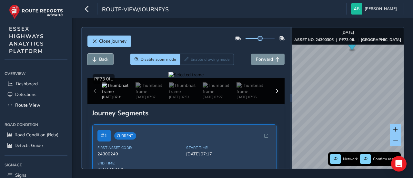
click at [104, 60] on span "Back" at bounding box center [103, 59] width 9 height 6
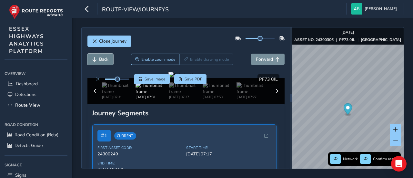
click at [104, 60] on span "Back" at bounding box center [103, 59] width 9 height 6
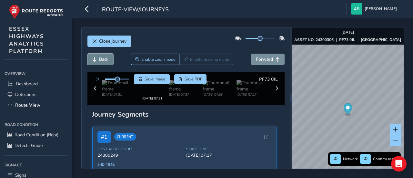
click at [104, 60] on span "Back" at bounding box center [103, 59] width 9 height 6
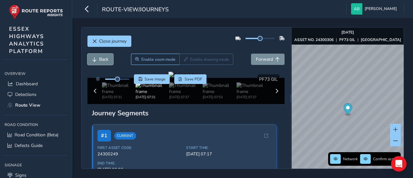
click at [104, 60] on span "Back" at bounding box center [103, 59] width 9 height 6
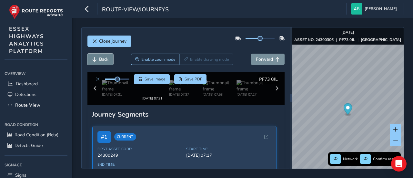
click at [104, 60] on span "Back" at bounding box center [103, 59] width 9 height 6
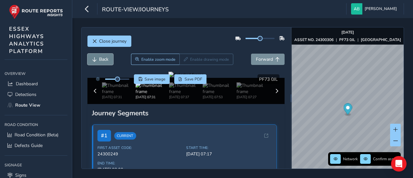
click at [104, 60] on span "Back" at bounding box center [103, 59] width 9 height 6
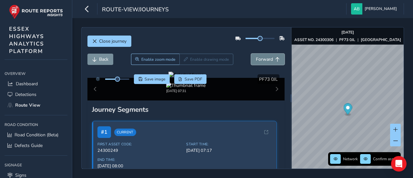
click at [256, 58] on span "Forward" at bounding box center [264, 59] width 17 height 6
click at [108, 57] on span "Back" at bounding box center [103, 59] width 9 height 6
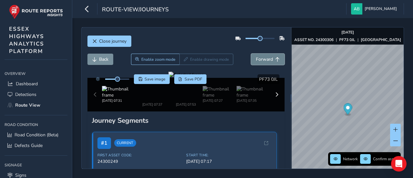
click at [257, 59] on span "Forward" at bounding box center [264, 59] width 17 height 6
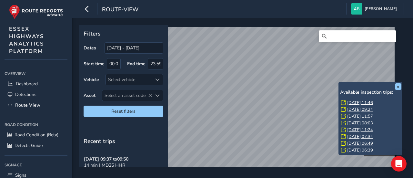
click at [354, 102] on link "[DATE] 11:46" at bounding box center [360, 103] width 26 height 6
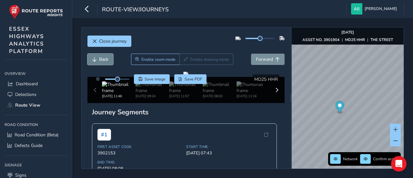
click at [105, 60] on span "Back" at bounding box center [103, 59] width 9 height 6
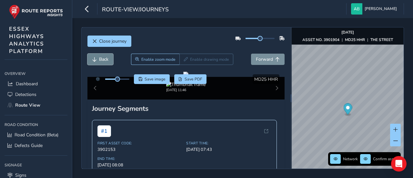
click at [105, 60] on span "Back" at bounding box center [103, 59] width 9 height 6
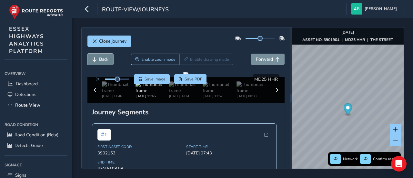
click at [105, 60] on span "Back" at bounding box center [103, 59] width 9 height 6
click at [263, 59] on span "Forward" at bounding box center [264, 59] width 17 height 6
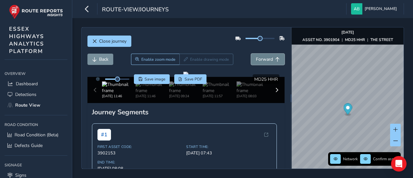
click at [263, 59] on span "Forward" at bounding box center [264, 59] width 17 height 6
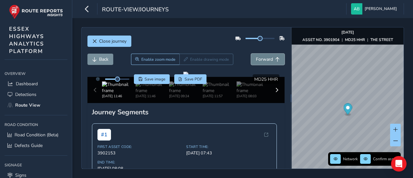
click at [263, 59] on span "Forward" at bounding box center [264, 59] width 17 height 6
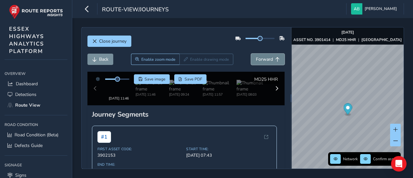
click at [263, 59] on span "Forward" at bounding box center [264, 59] width 17 height 6
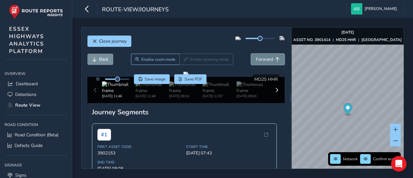
click at [263, 59] on span "Forward" at bounding box center [264, 59] width 17 height 6
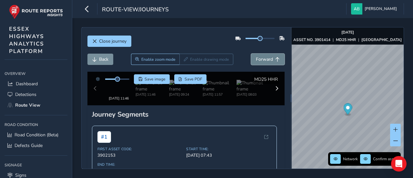
click at [263, 59] on span "Forward" at bounding box center [264, 59] width 17 height 6
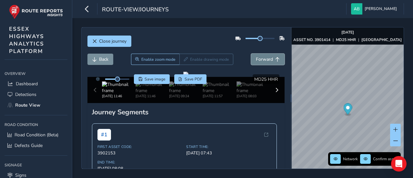
click at [263, 59] on span "Forward" at bounding box center [264, 59] width 17 height 6
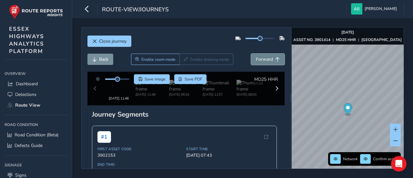
click at [263, 59] on span "Forward" at bounding box center [264, 59] width 17 height 6
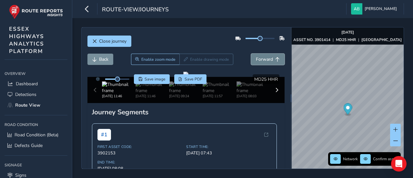
click at [263, 59] on span "Forward" at bounding box center [264, 59] width 17 height 6
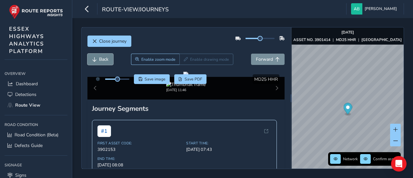
click at [100, 59] on span "Back" at bounding box center [103, 59] width 9 height 6
click at [101, 59] on span "Back" at bounding box center [103, 59] width 9 height 6
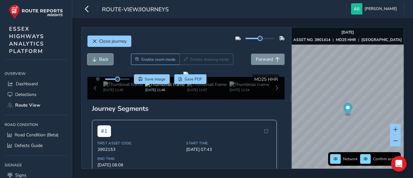
click at [101, 59] on span "Back" at bounding box center [103, 59] width 9 height 6
